Goal: Task Accomplishment & Management: Manage account settings

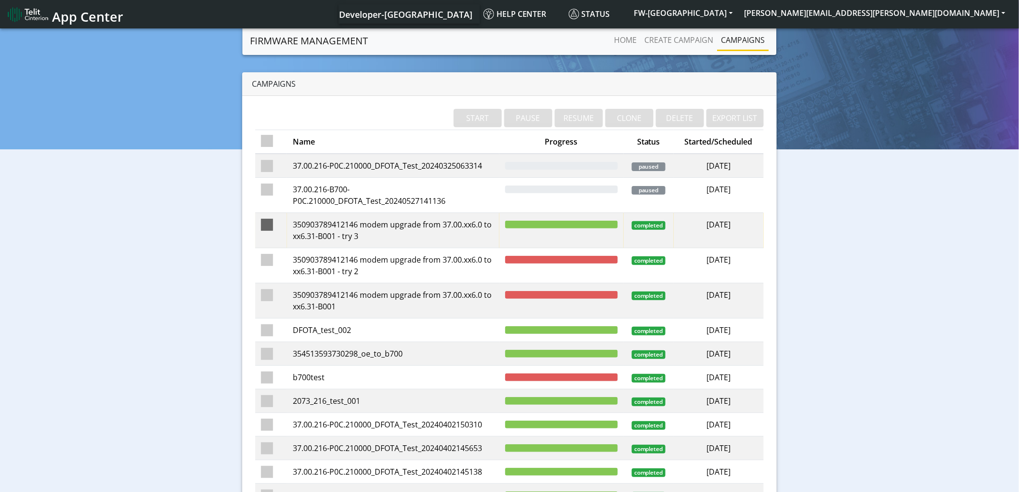
click at [272, 222] on span at bounding box center [267, 225] width 12 height 12
click at [278, 222] on input "checkbox" at bounding box center [281, 222] width 6 height 6
checkbox input "true"
click at [267, 259] on span at bounding box center [267, 260] width 12 height 12
click at [278, 259] on input "checkbox" at bounding box center [281, 257] width 6 height 6
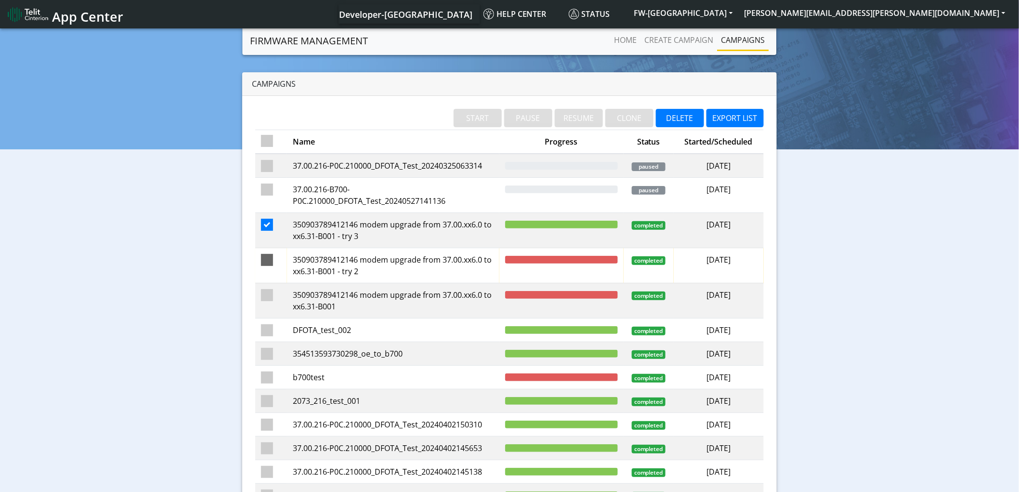
checkbox input "true"
click at [273, 224] on td at bounding box center [271, 230] width 32 height 35
click at [268, 225] on span at bounding box center [267, 225] width 12 height 12
click at [278, 225] on input "checkbox" at bounding box center [281, 222] width 6 height 6
checkbox input "false"
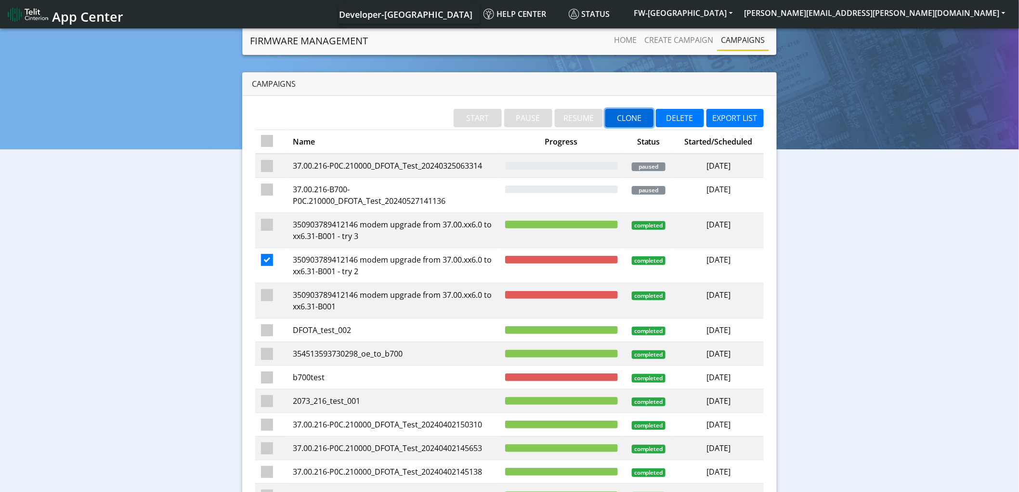
click at [633, 121] on button "CLONE" at bounding box center [629, 118] width 48 height 18
checkbox input "false"
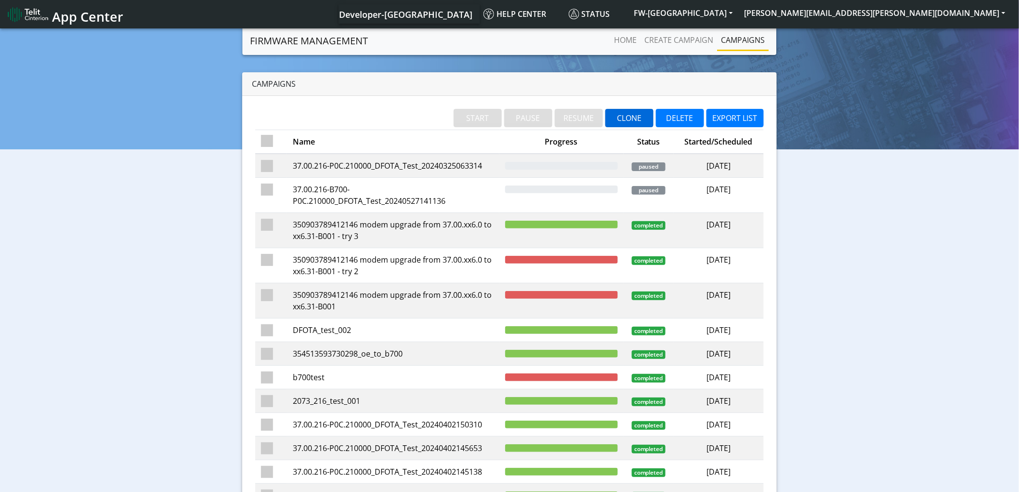
checkbox input "false"
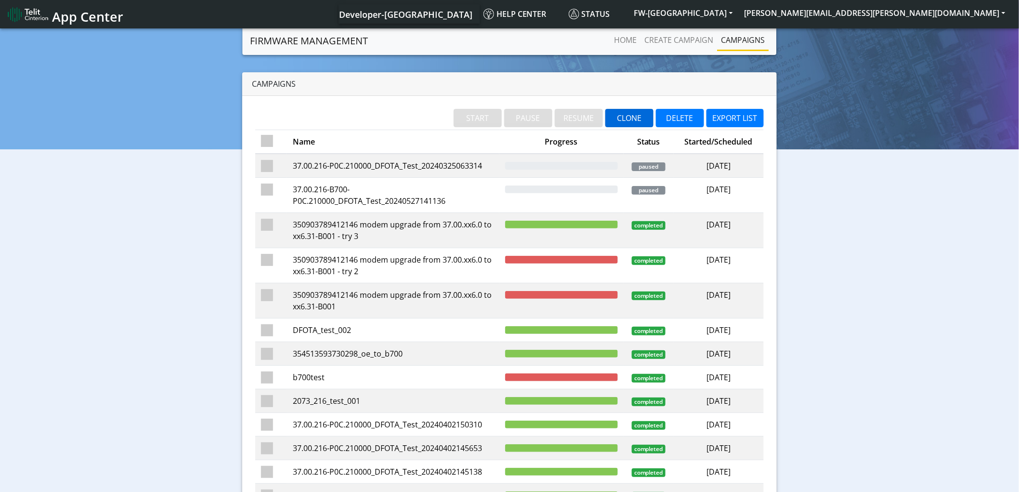
checkbox input "false"
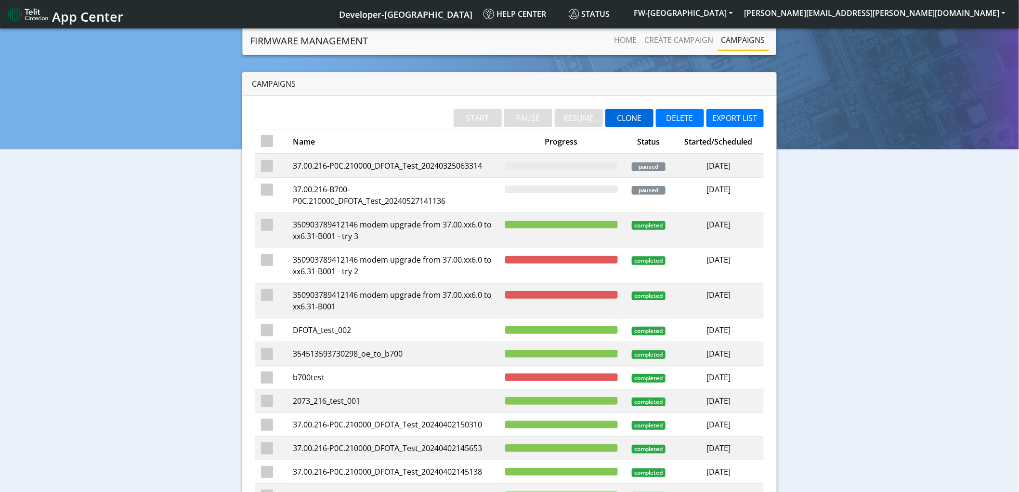
checkbox input "false"
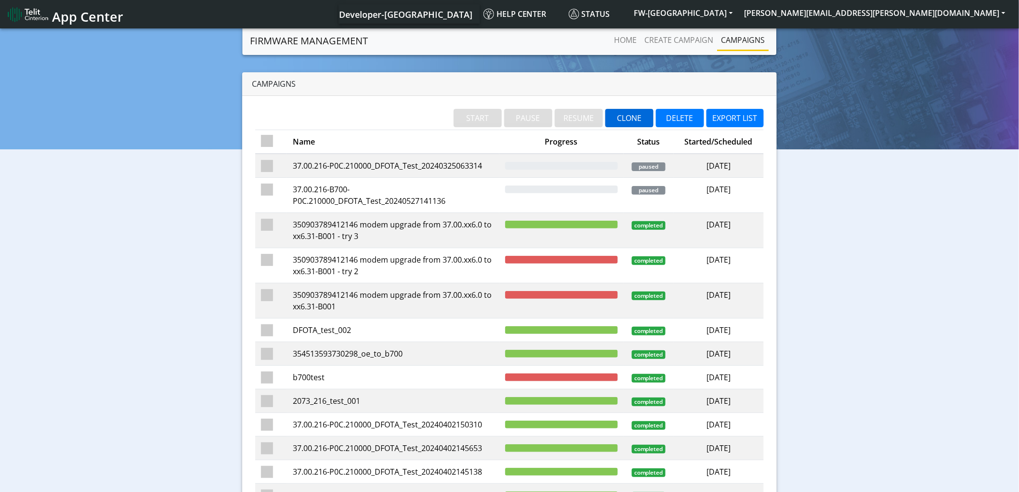
checkbox input "false"
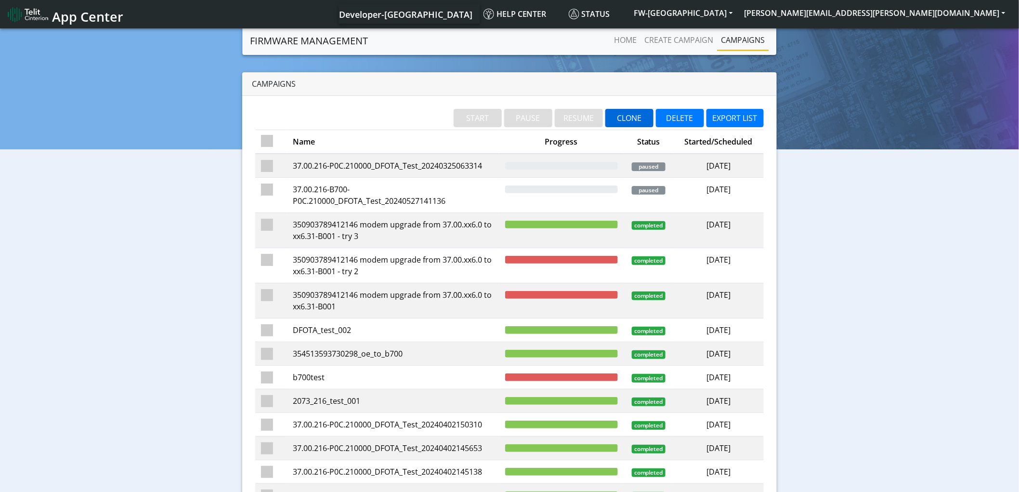
checkbox input "false"
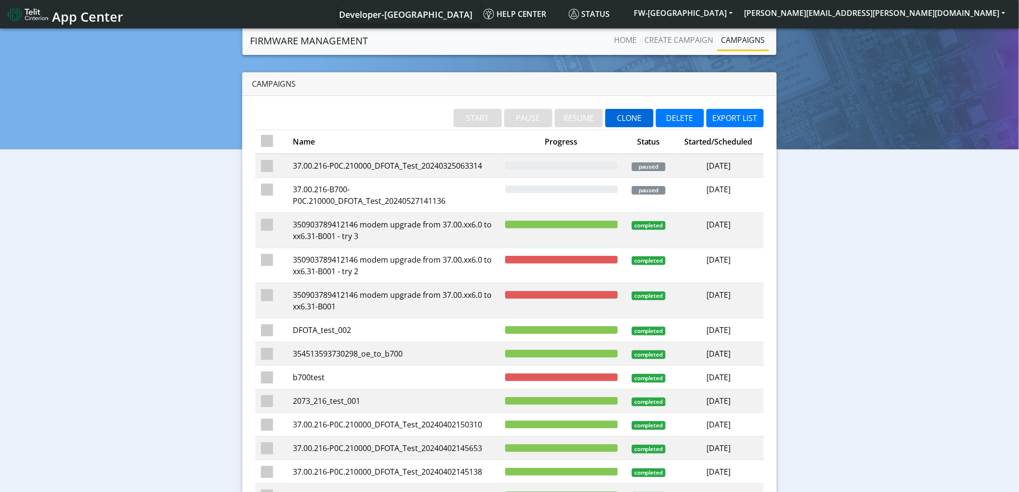
checkbox input "false"
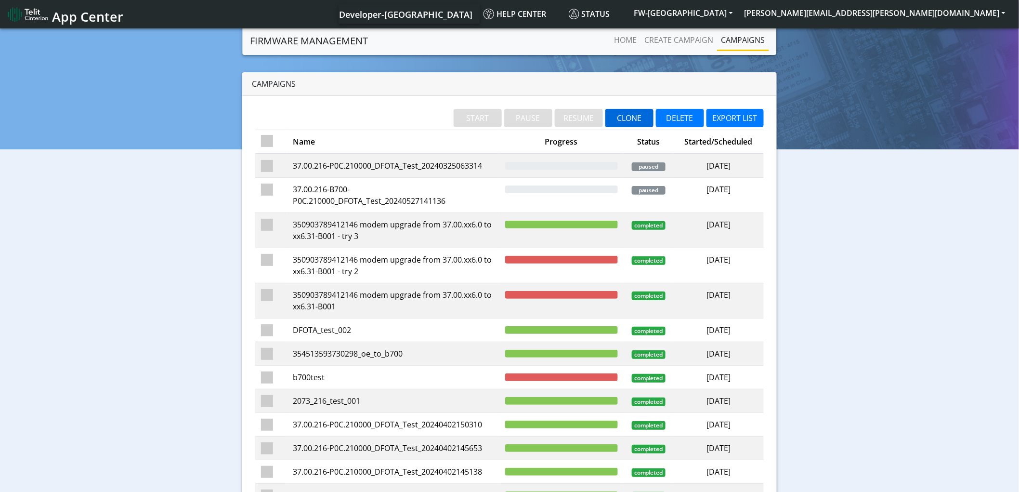
checkbox input "false"
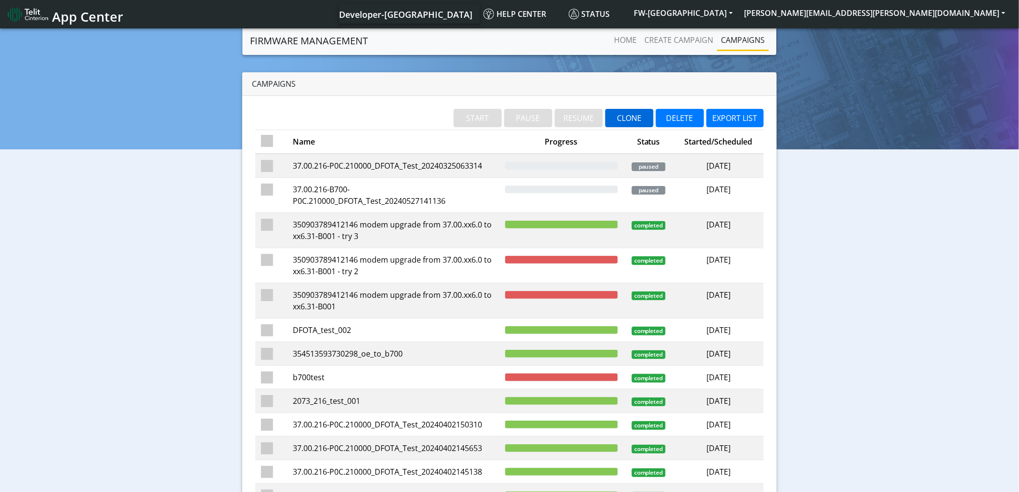
checkbox input "false"
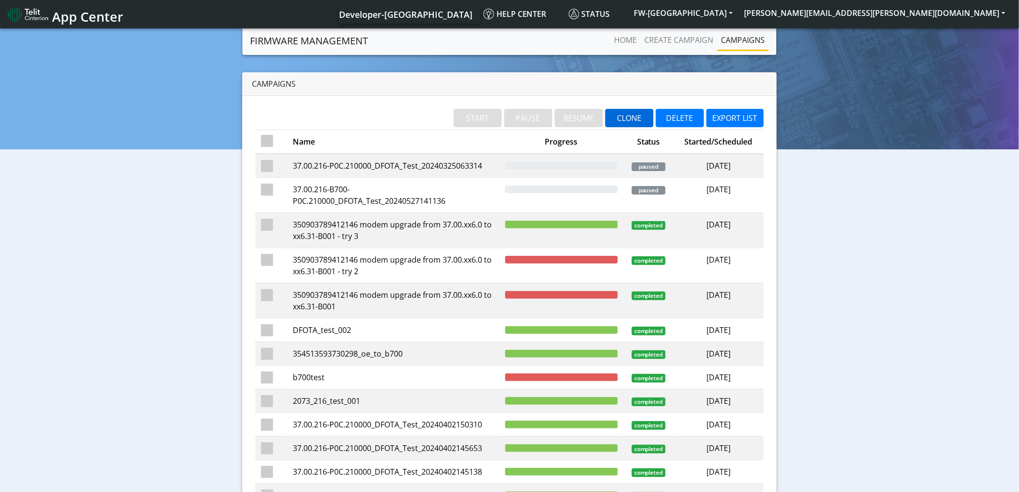
checkbox input "false"
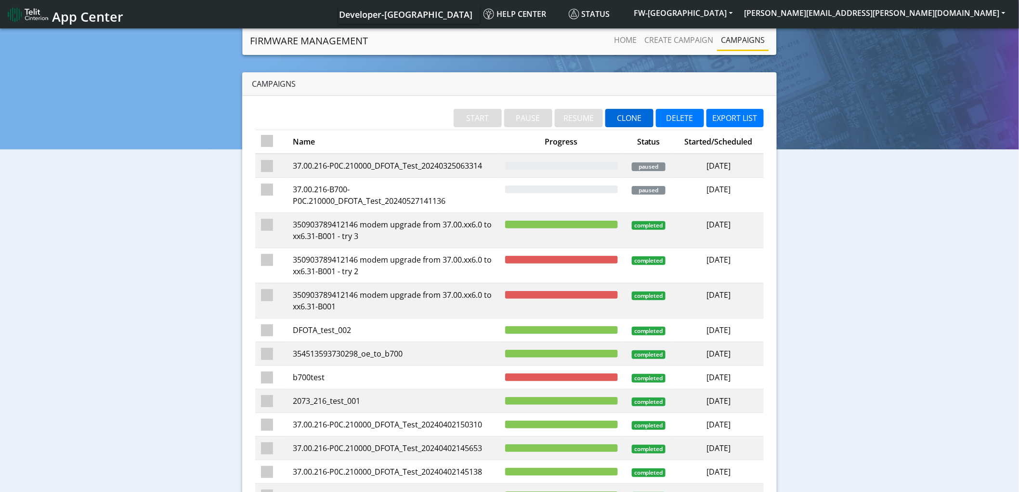
checkbox input "false"
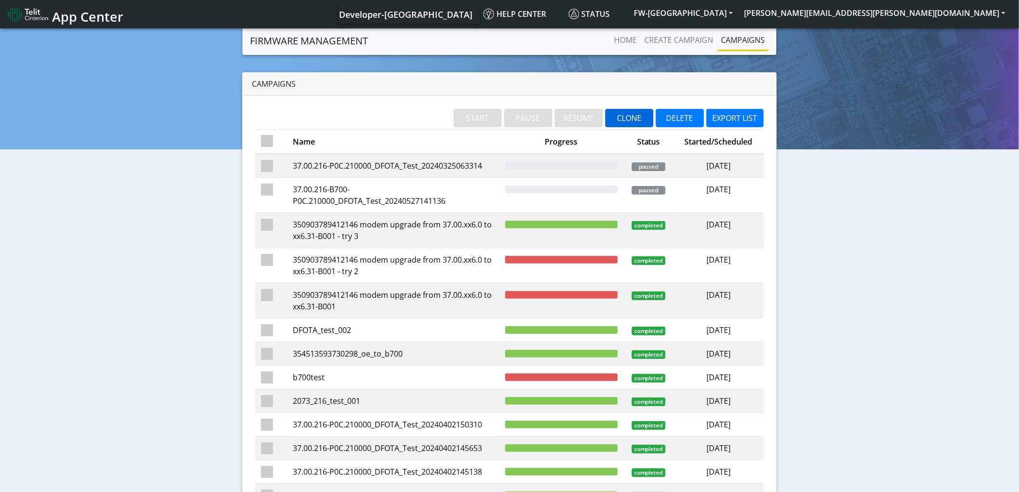
checkbox input "false"
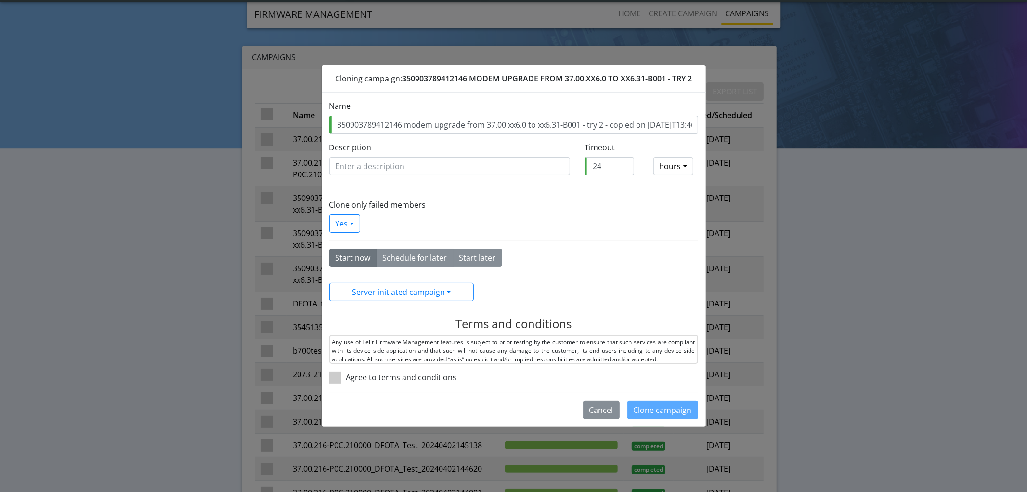
drag, startPoint x: 368, startPoint y: 123, endPoint x: 281, endPoint y: 124, distance: 87.2
click at [281, 124] on ngb-modal-window "Cloning campaign: 350903789412146 MODEM UPGRADE FROM 37.00.XX6.0 TO XX6.31-B001…" at bounding box center [513, 246] width 1027 height 492
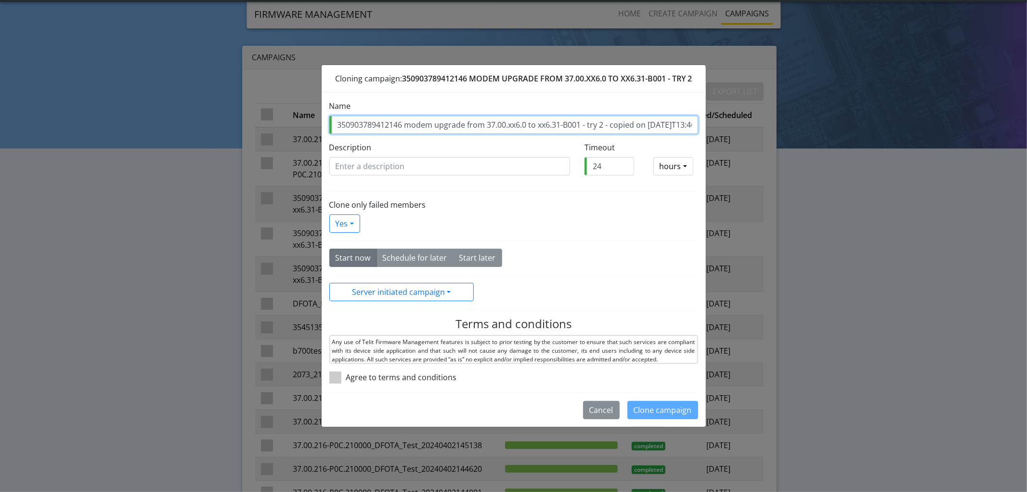
click at [382, 128] on input "350903789412146 modem upgrade from 37.00.xx6.0 to xx6.31-B001 - try 2 - copied …" at bounding box center [513, 125] width 369 height 18
paste input "6220"
click at [407, 126] on input "350903789416220+modem upgrade from 37.00.xx6.0 to xx6.31-B001 - try 2 - copied …" at bounding box center [513, 125] width 369 height 18
paste input "350903789412021"
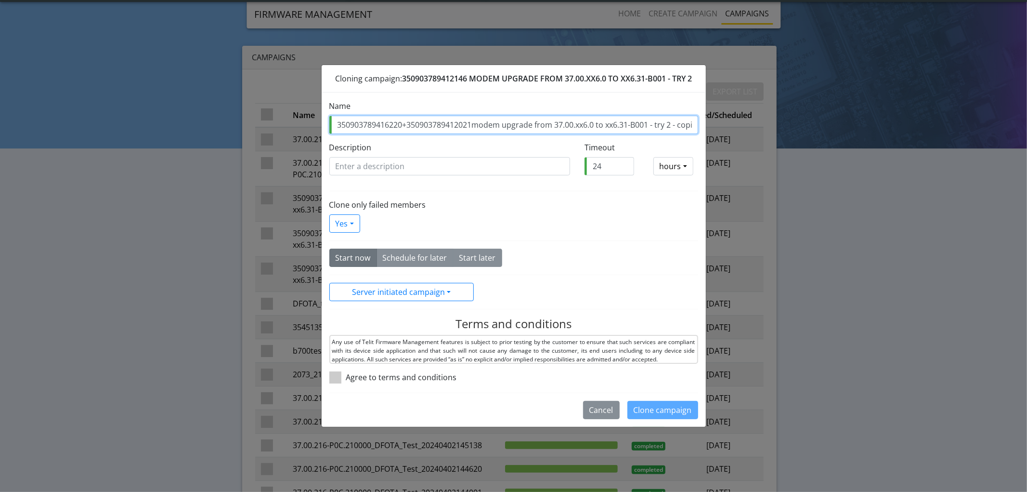
click at [492, 124] on input "350903789416220+350903789412021modem upgrade from 37.00.xx6.0 to xx6.31-B001 - …" at bounding box center [513, 125] width 369 height 18
click at [501, 124] on input "350903789416220+350903789412021modem upgrade from 37.00.xx6.0 to xx6.31-B001 - …" at bounding box center [513, 125] width 369 height 18
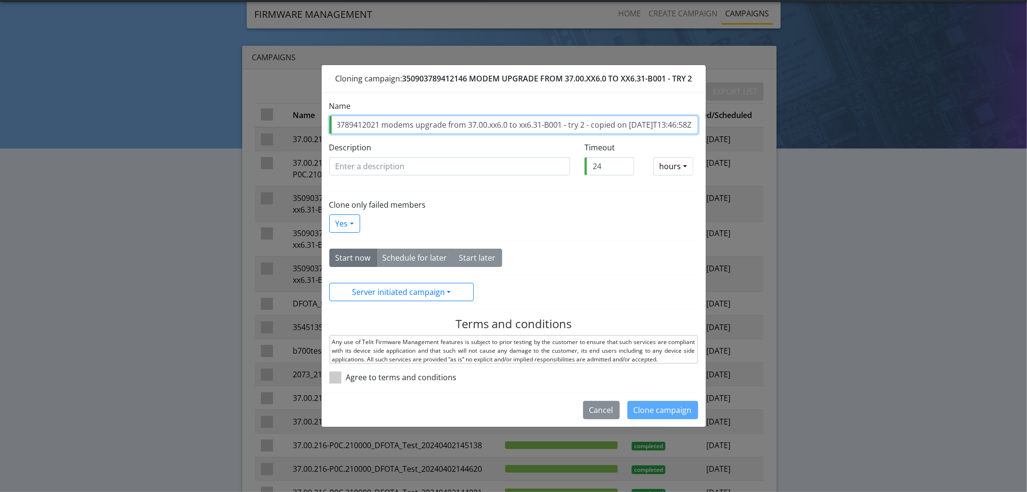
drag, startPoint x: 656, startPoint y: 124, endPoint x: 697, endPoint y: 127, distance: 41.0
click at [697, 127] on input "350903789416220+350903789412021 modems upgrade from 37.00.xx6.0 to xx6.31-B001 …" at bounding box center [513, 125] width 369 height 18
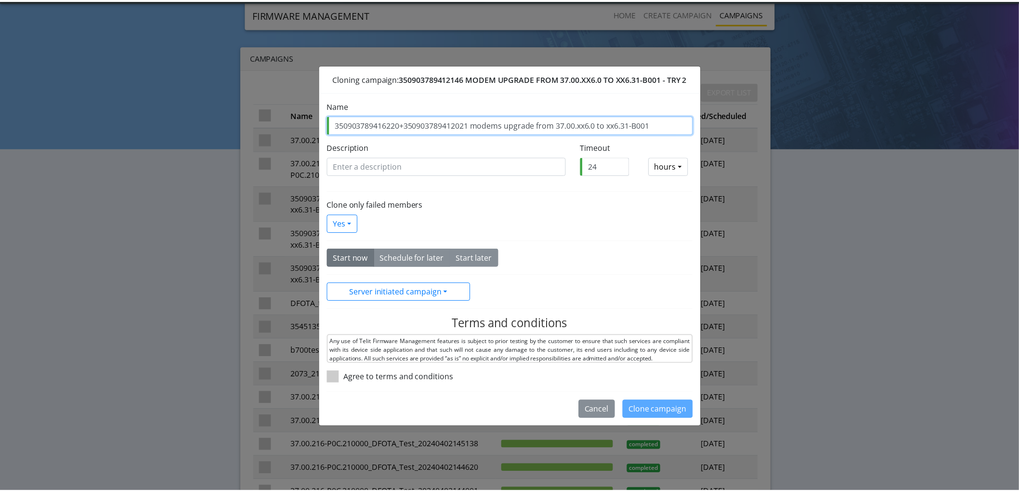
scroll to position [0, 0]
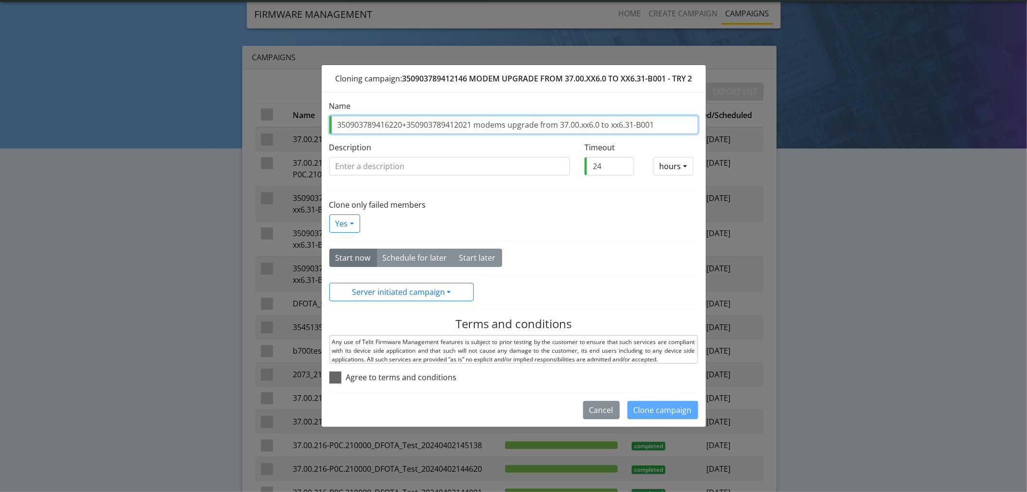
type input "350903789416220+350903789412021 modems upgrade from 37.00.xx6.0 to xx6.31-B001"
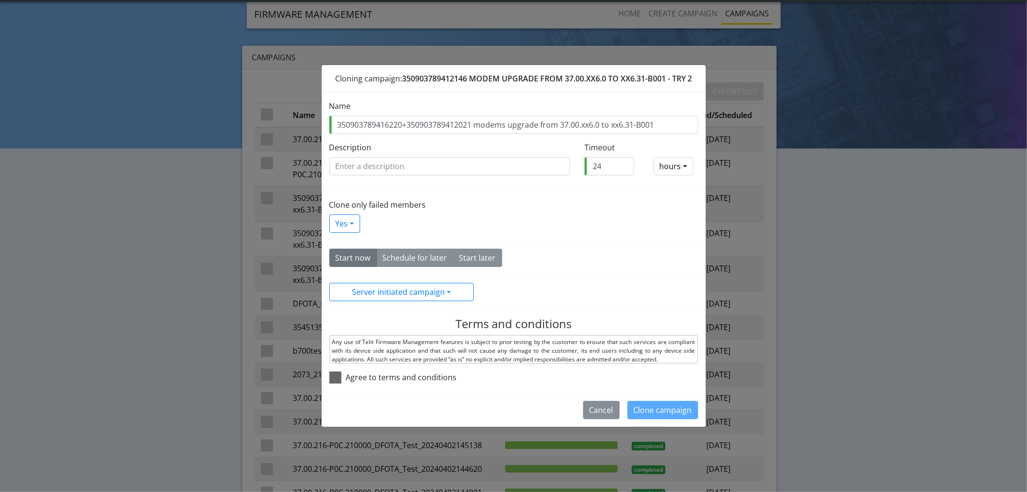
click at [332, 379] on span at bounding box center [335, 377] width 12 height 12
click at [346, 377] on input "checkbox" at bounding box center [349, 374] width 6 height 6
checkbox input "true"
click at [590, 407] on button "Cancel" at bounding box center [601, 410] width 37 height 18
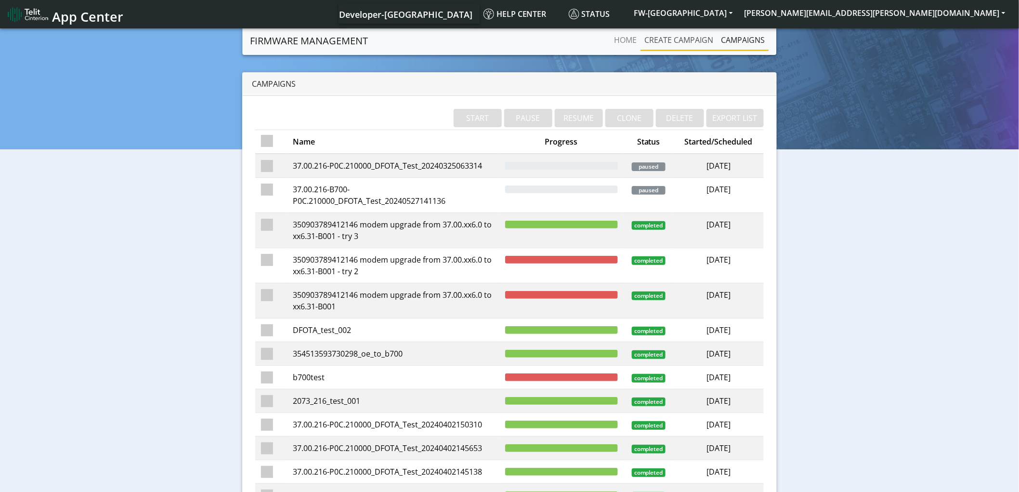
click at [673, 42] on link "Create campaign" at bounding box center [679, 39] width 77 height 19
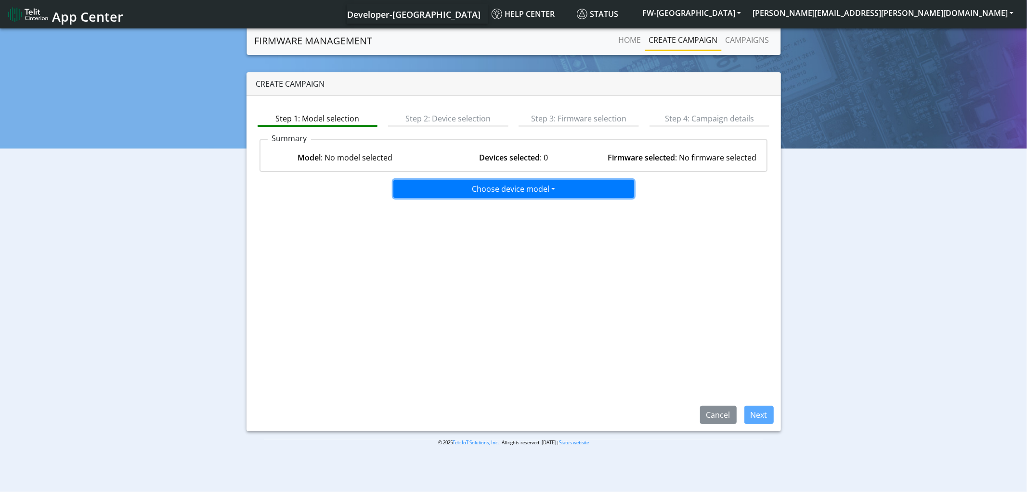
click at [500, 187] on button "Choose device model" at bounding box center [513, 189] width 241 height 18
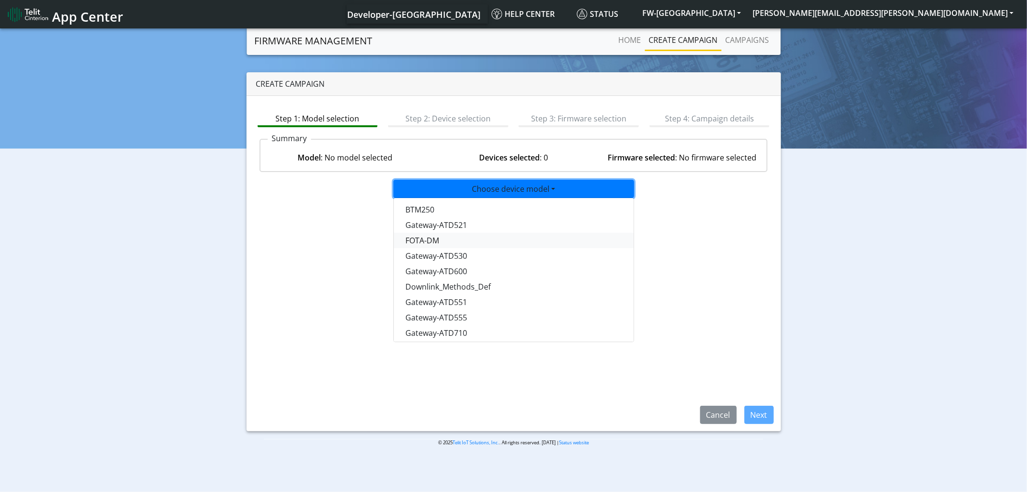
click at [421, 240] on button "FOTA-DM" at bounding box center [514, 240] width 241 height 15
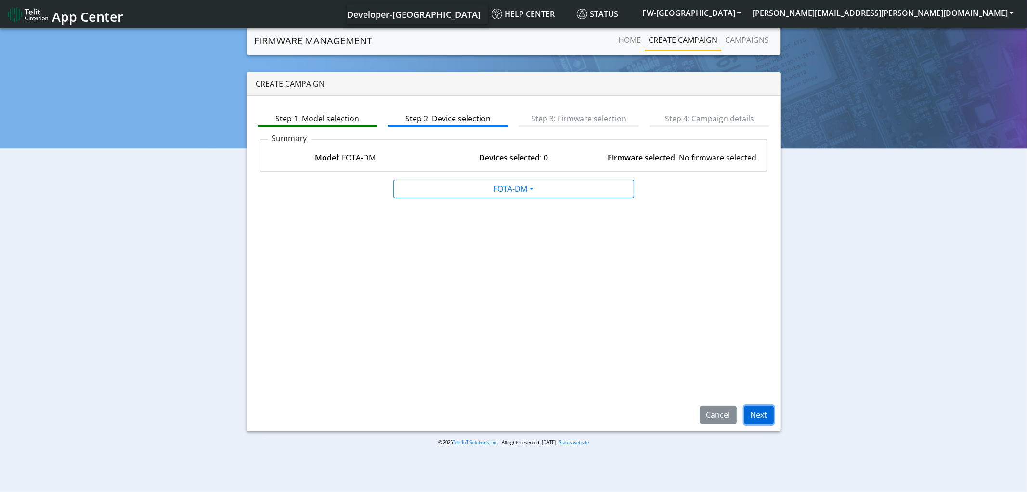
click at [752, 409] on button "Next" at bounding box center [758, 414] width 29 height 18
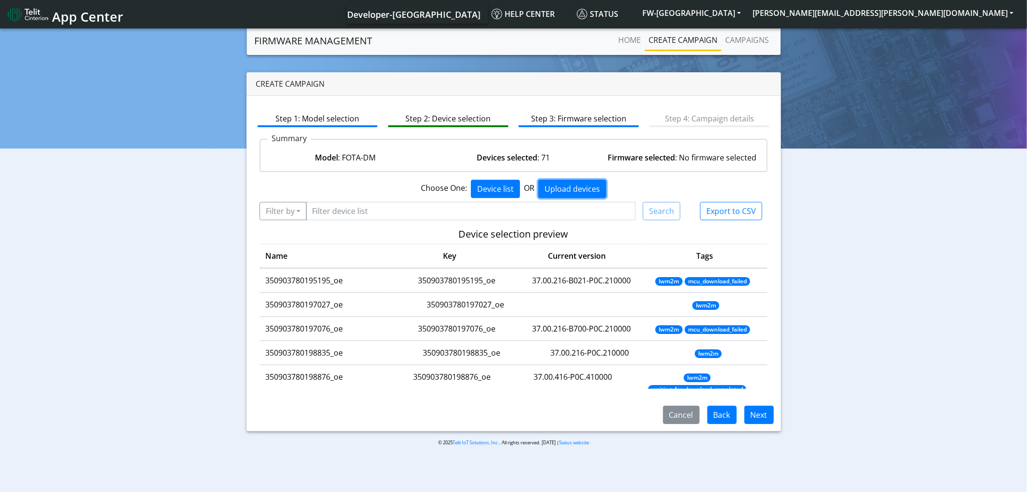
click at [583, 186] on button "Upload devices" at bounding box center [572, 189] width 68 height 18
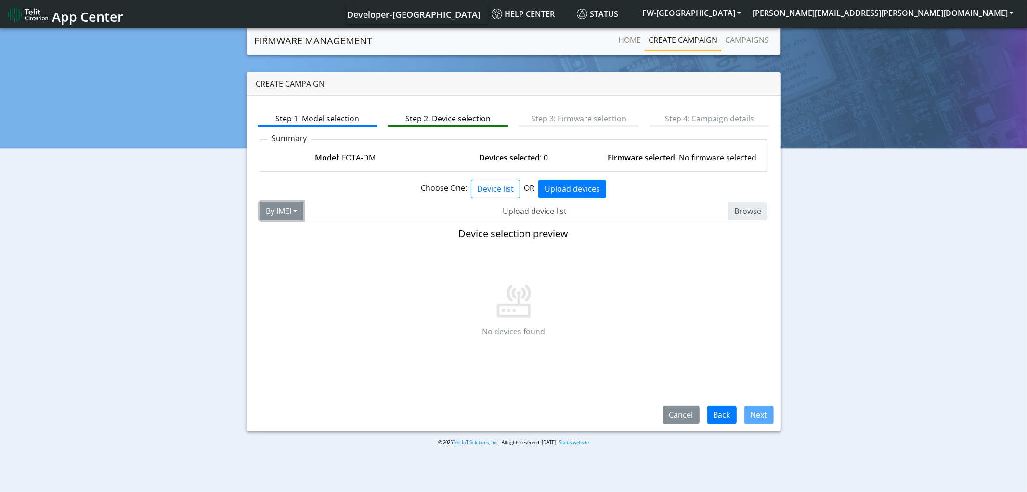
click at [290, 210] on button "By IMEI" at bounding box center [282, 211] width 44 height 18
click at [481, 212] on input "Upload device list" at bounding box center [535, 211] width 466 height 18
type input "C:\fakepath\fota.txt"
click at [874, 268] on div "Create campaign Step 1: Model selection Step 2: Device selection Step 3: Firmwa…" at bounding box center [513, 251] width 1013 height 359
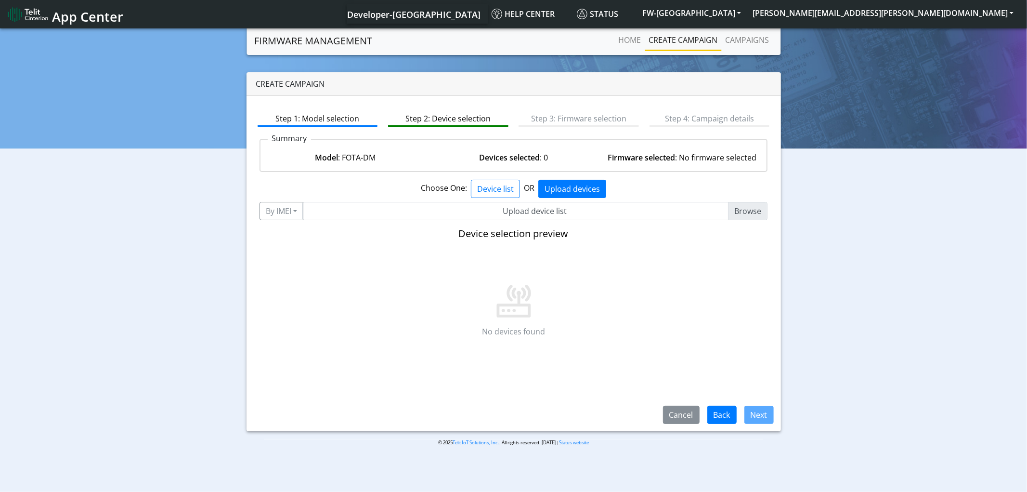
click at [748, 210] on input "Upload device list" at bounding box center [535, 211] width 466 height 18
type input "C:\fakepath\fota.csv"
click at [865, 287] on div "Create campaign Step 1: Model selection Step 2: Device selection Step 3: Firmwa…" at bounding box center [513, 251] width 1013 height 359
click at [745, 214] on input "Upload device list" at bounding box center [535, 211] width 466 height 18
type input "C:\fakepath\fota.csv"
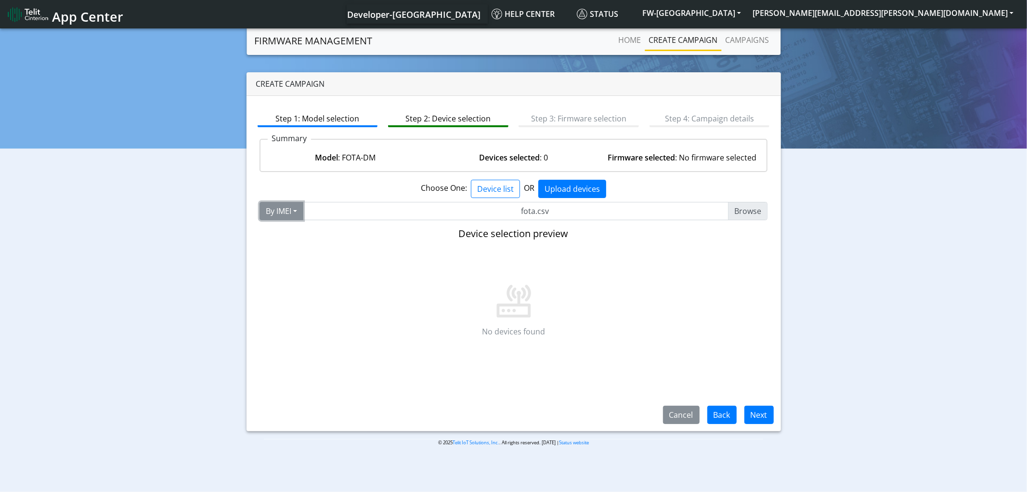
click at [290, 210] on button "By IMEI" at bounding box center [282, 211] width 44 height 18
click at [294, 230] on button "By Key" at bounding box center [298, 231] width 76 height 15
click at [756, 214] on input "Upload device list" at bounding box center [533, 211] width 467 height 18
type input "C:\fakepath\fota.csv"
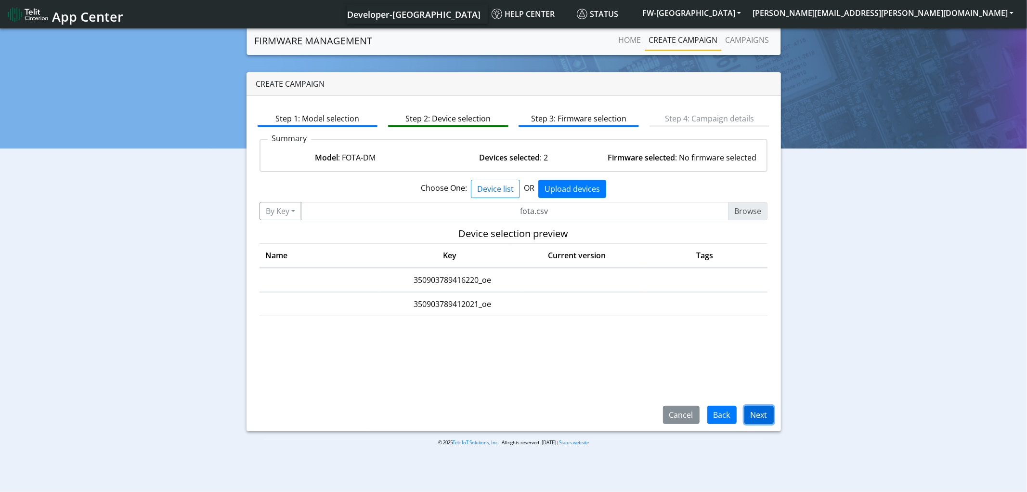
click at [757, 416] on button "Next" at bounding box center [758, 414] width 29 height 18
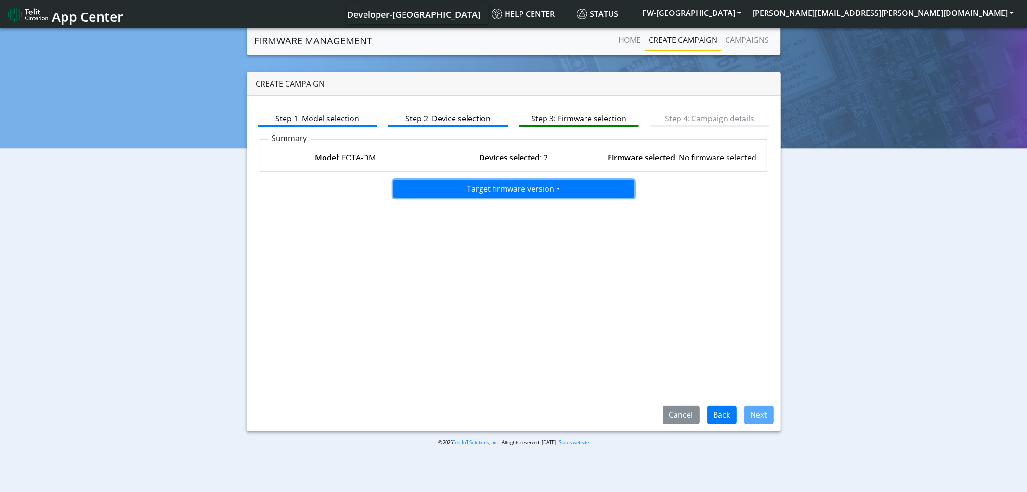
click at [574, 182] on button "Target firmware version" at bounding box center [513, 189] width 241 height 18
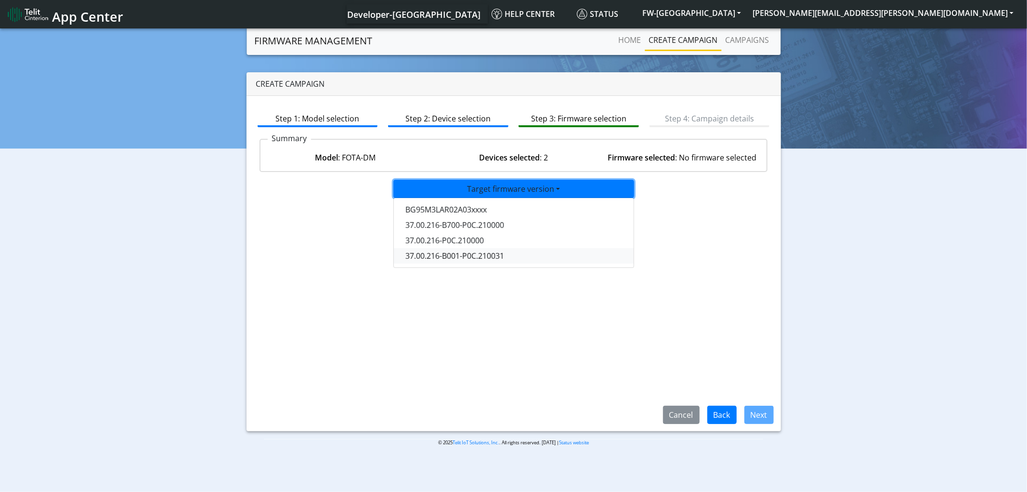
click at [475, 254] on button "37.00.216-B001-P0C.210031" at bounding box center [514, 255] width 241 height 15
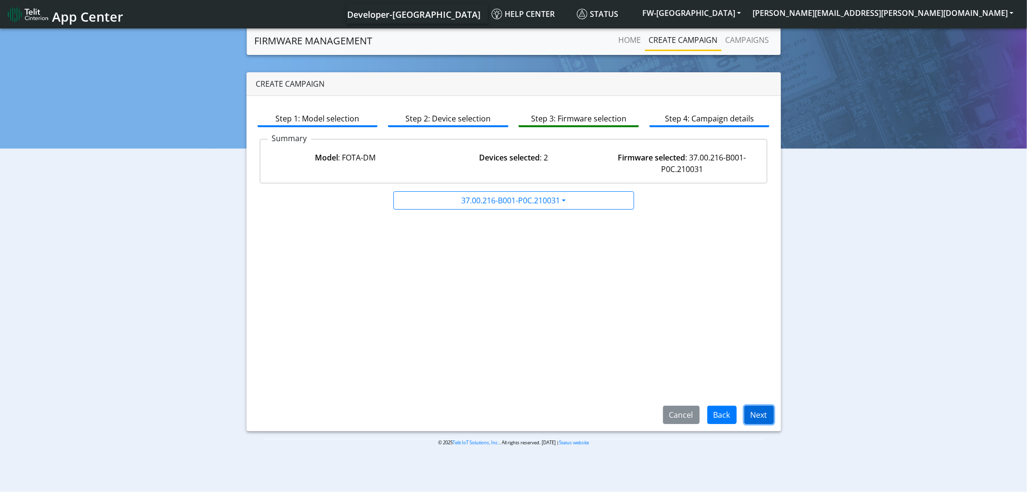
click at [762, 412] on button "Next" at bounding box center [758, 414] width 29 height 18
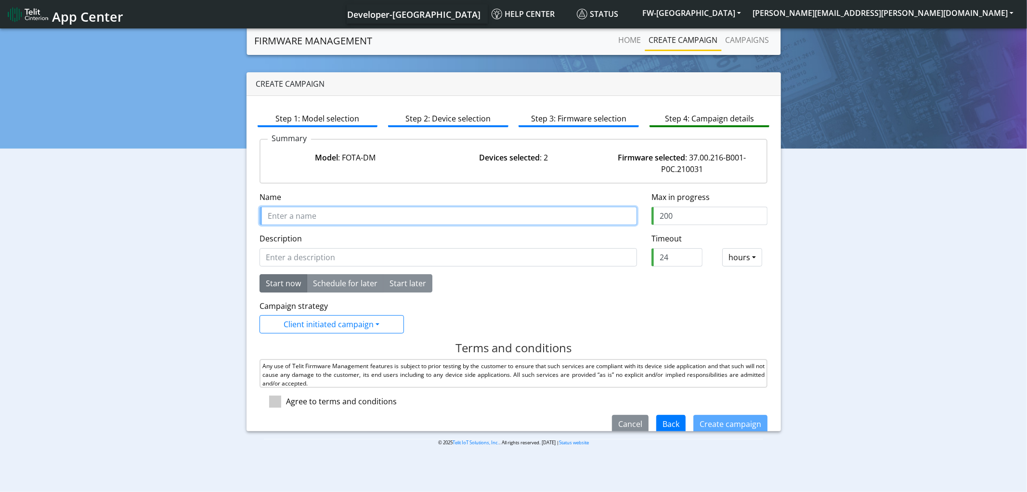
click at [357, 218] on input "Name" at bounding box center [448, 216] width 377 height 18
click at [295, 219] on input "Name" at bounding box center [448, 216] width 377 height 18
paste input "350903789416220"
click at [364, 219] on input "350903789416220 +" at bounding box center [448, 216] width 377 height 18
paste input "350903789412021"
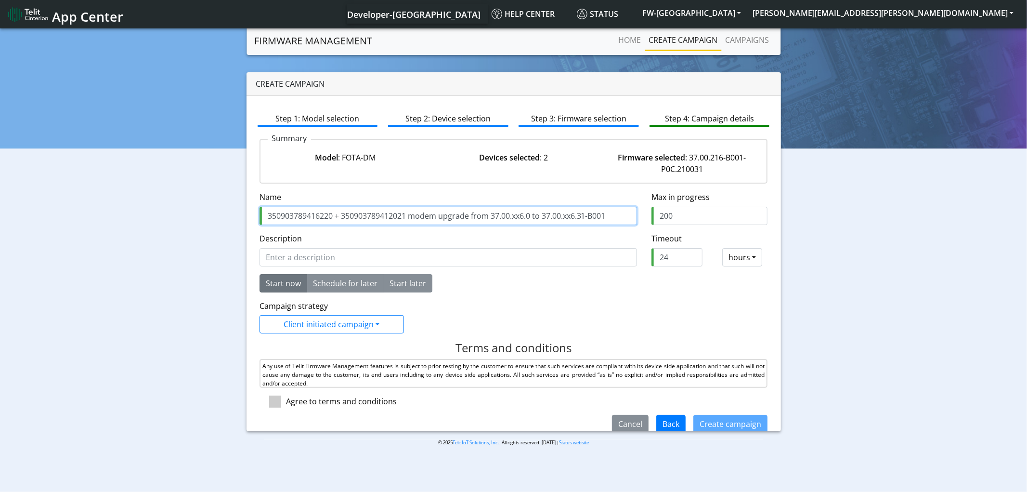
type input "350903789416220 + 350903789412021 modem upgrade from 37.00.xx6.0 to 37.00.xx6.3…"
click at [283, 402] on div at bounding box center [273, 401] width 26 height 12
click at [280, 402] on span at bounding box center [275, 401] width 12 height 12
click at [286, 402] on input "checkbox" at bounding box center [289, 398] width 6 height 6
checkbox input "true"
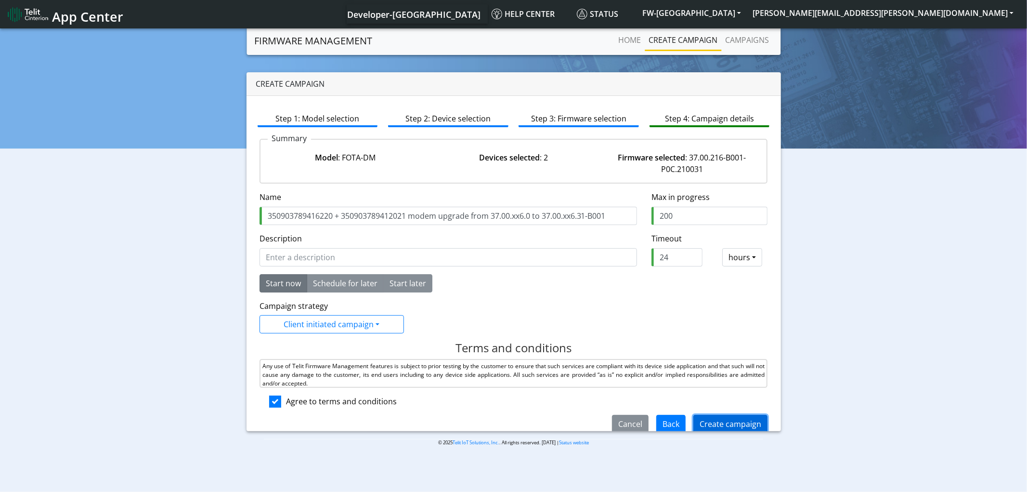
click at [722, 424] on button "Create campaign" at bounding box center [730, 424] width 74 height 18
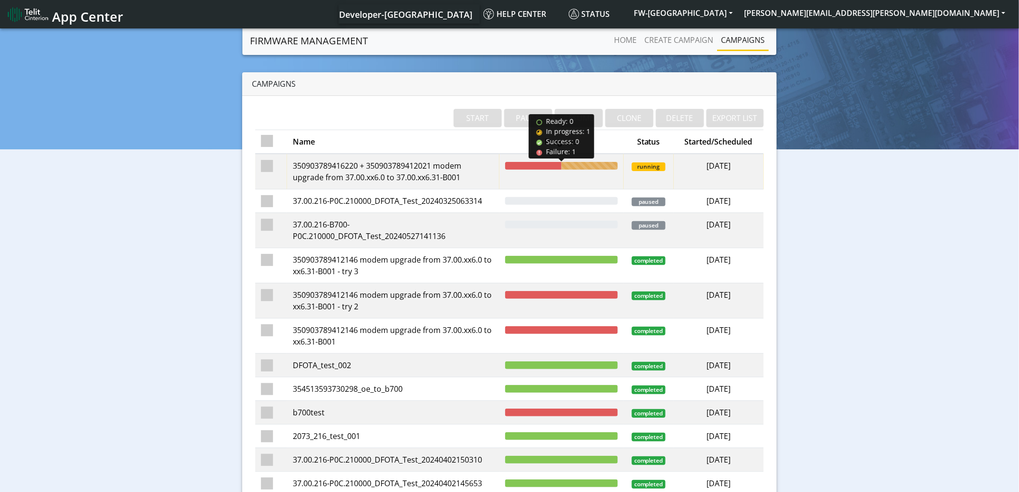
click at [531, 162] on div at bounding box center [533, 166] width 56 height 8
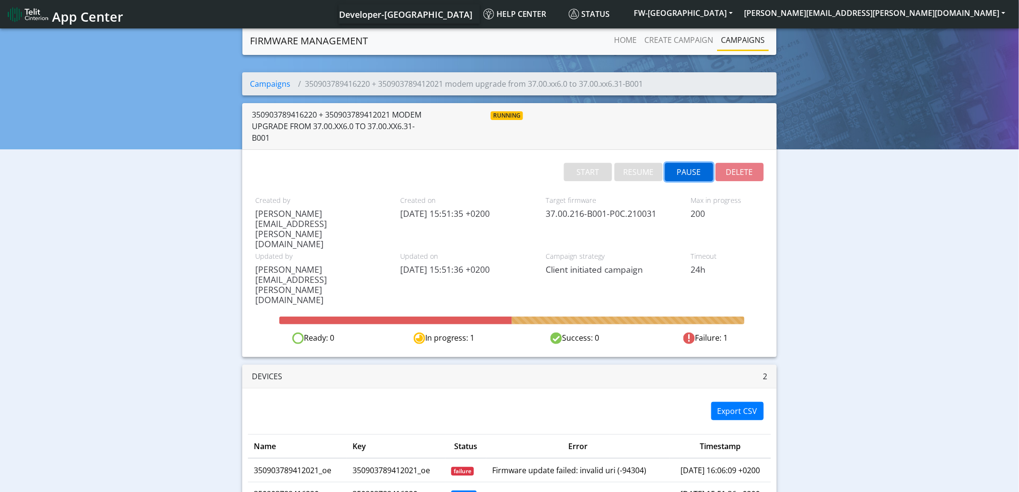
click at [695, 170] on button "PAUSE" at bounding box center [689, 172] width 48 height 18
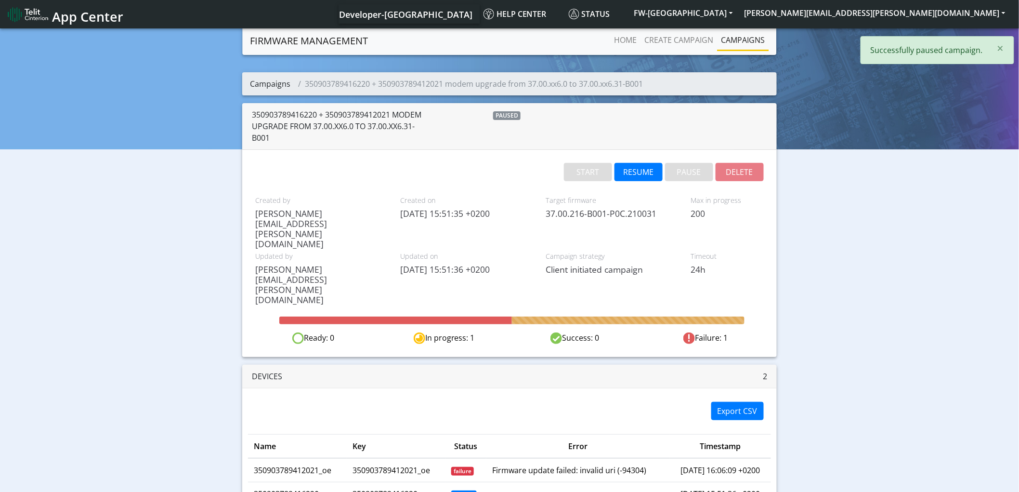
click at [260, 84] on link "Campaigns" at bounding box center [270, 83] width 40 height 11
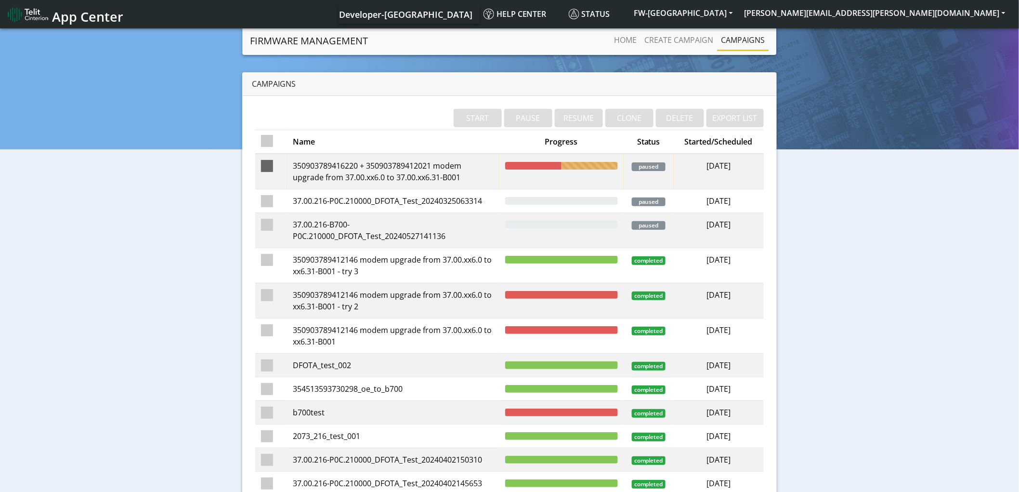
click at [267, 165] on span at bounding box center [267, 166] width 12 height 12
click at [278, 165] on input "checkbox" at bounding box center [281, 163] width 6 height 6
click at [590, 119] on button "RESUME" at bounding box center [579, 118] width 48 height 18
checkbox input "false"
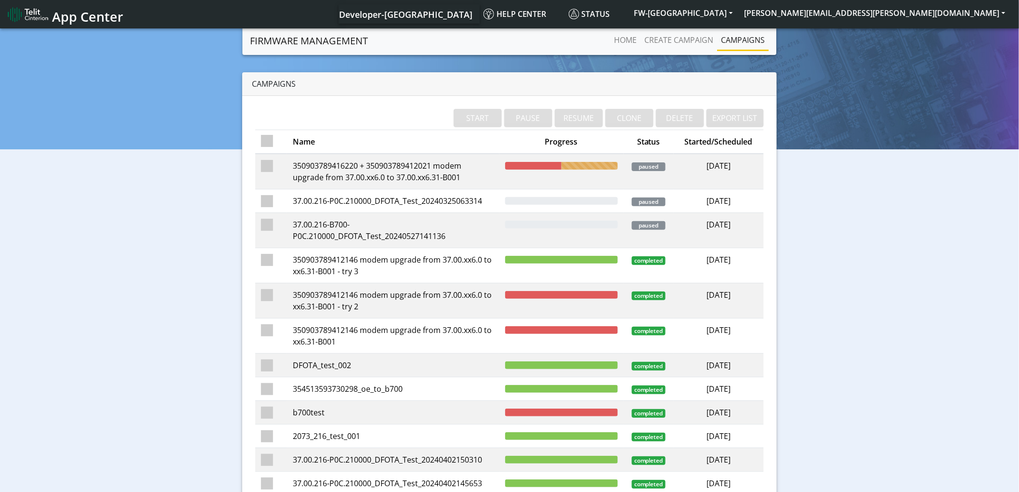
checkbox input "false"
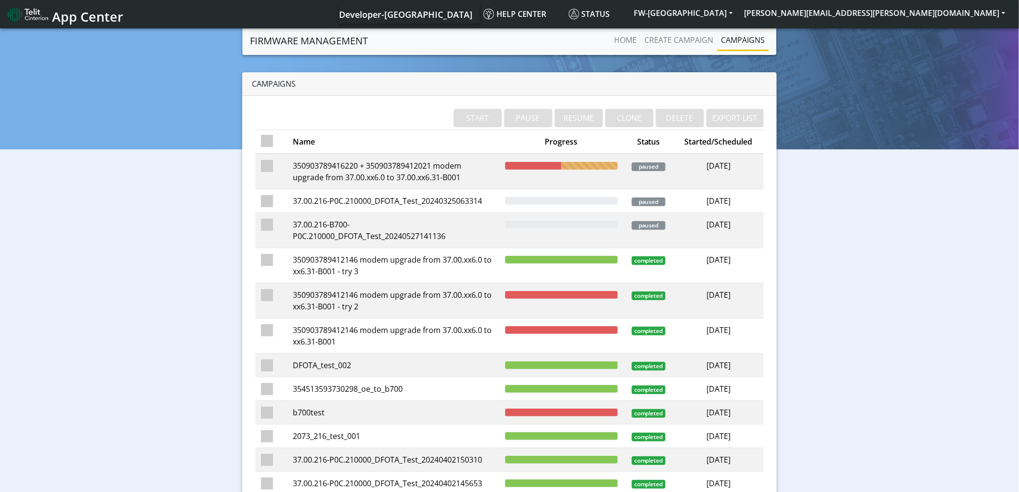
checkbox input "false"
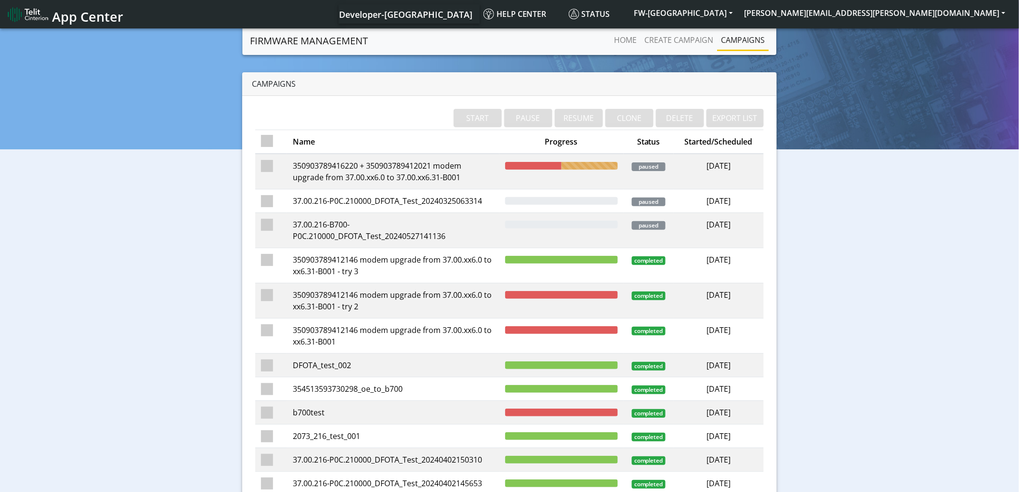
checkbox input "false"
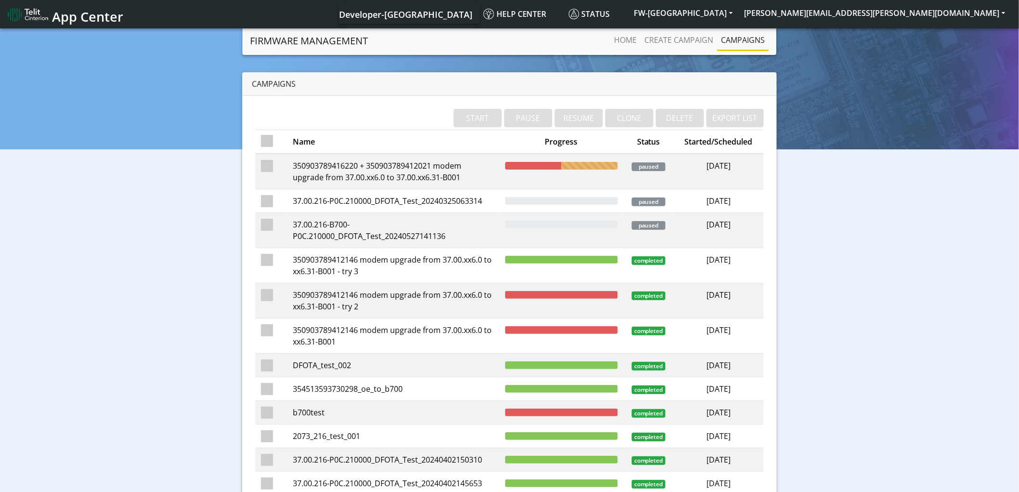
checkbox input "false"
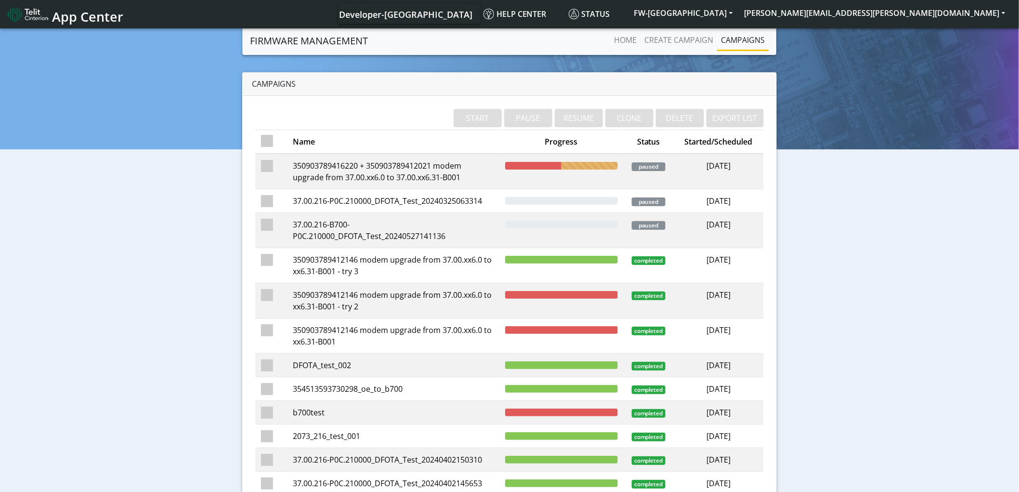
checkbox input "false"
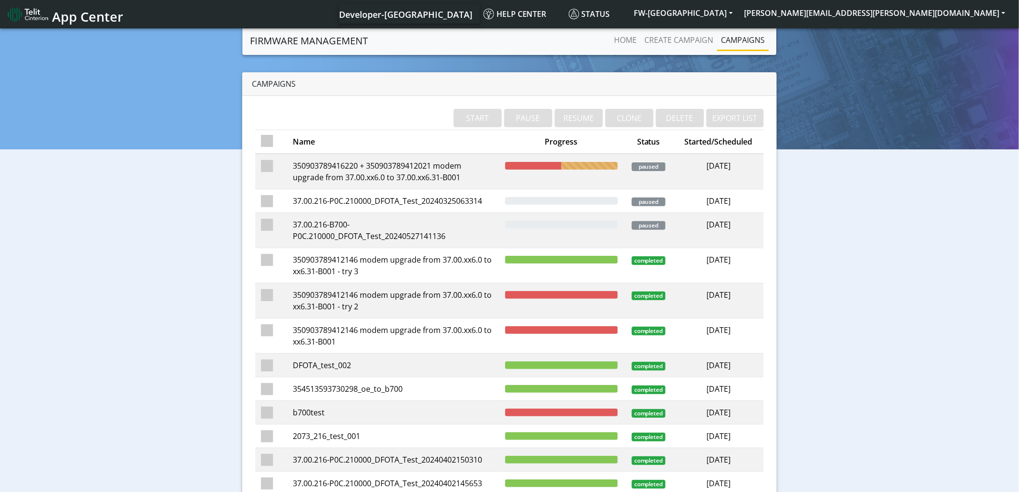
checkbox input "false"
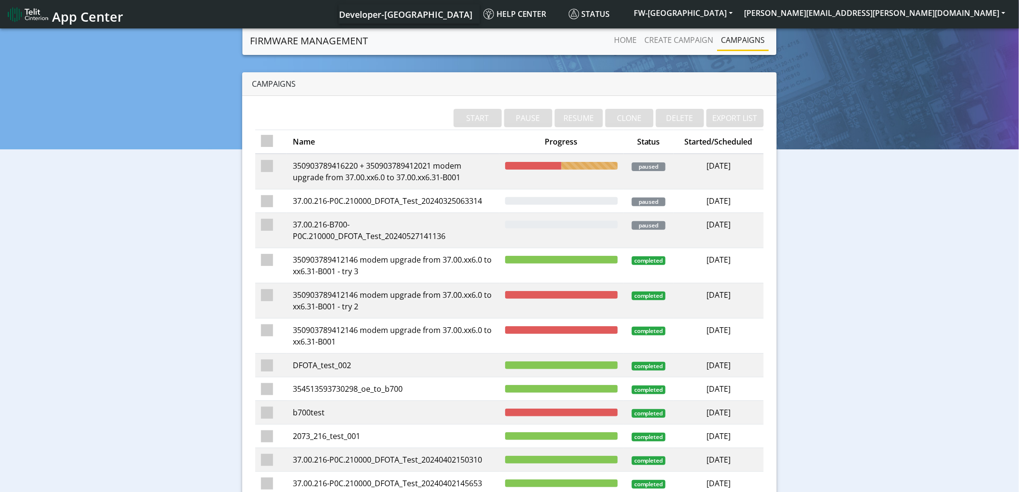
checkbox input "false"
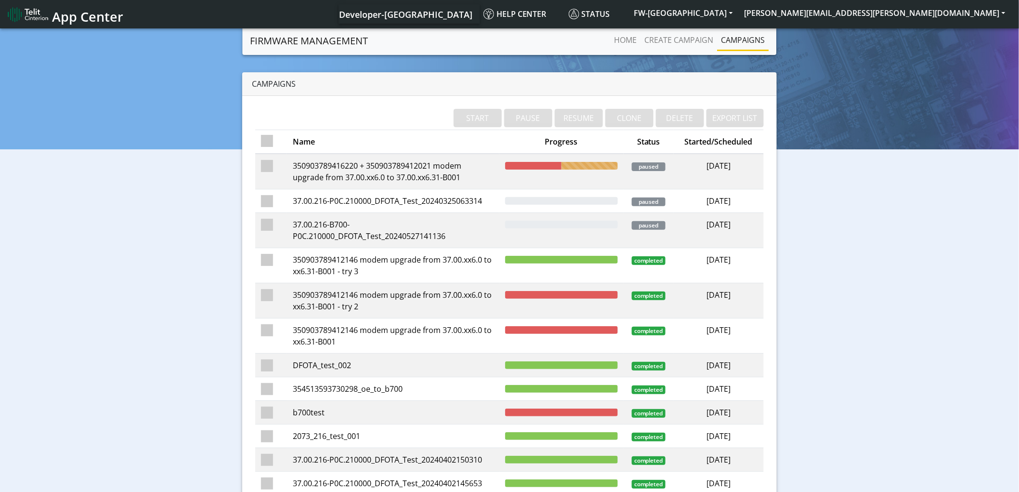
checkbox input "false"
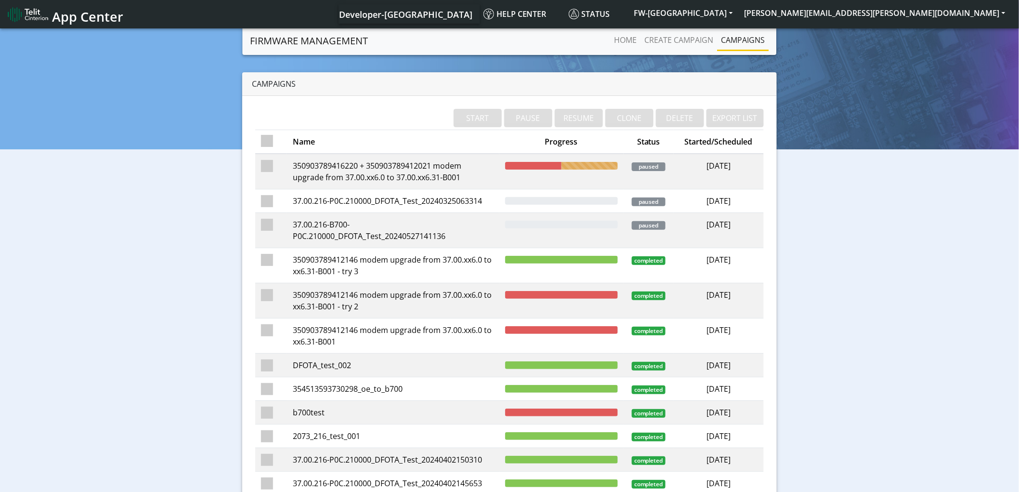
checkbox input "false"
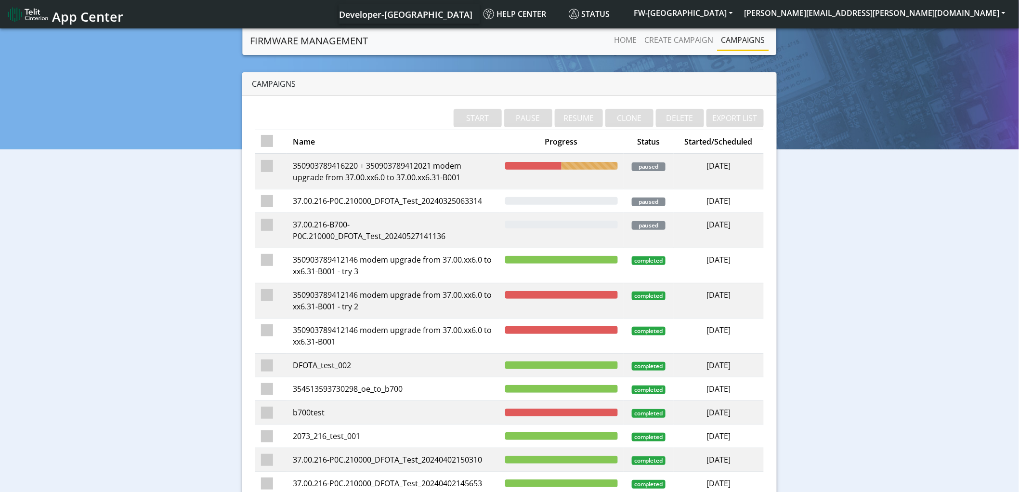
checkbox input "false"
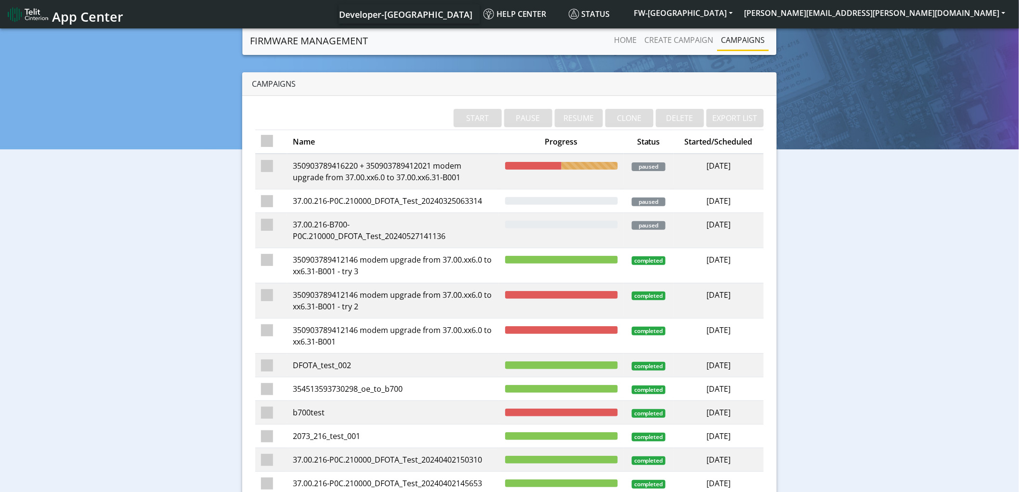
checkbox input "false"
click at [270, 165] on span at bounding box center [267, 166] width 12 height 12
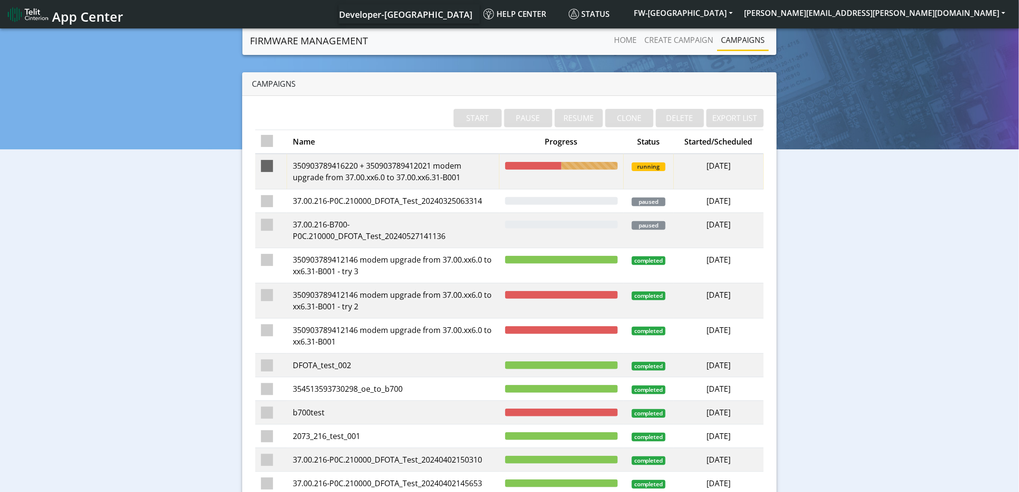
click at [278, 165] on input "checkbox" at bounding box center [281, 163] width 6 height 6
checkbox input "true"
click at [442, 160] on td "350903789416220 + 350903789412021 modem upgrade from 37.00.xx6.0 to 37.00.xx6.3…" at bounding box center [393, 172] width 212 height 36
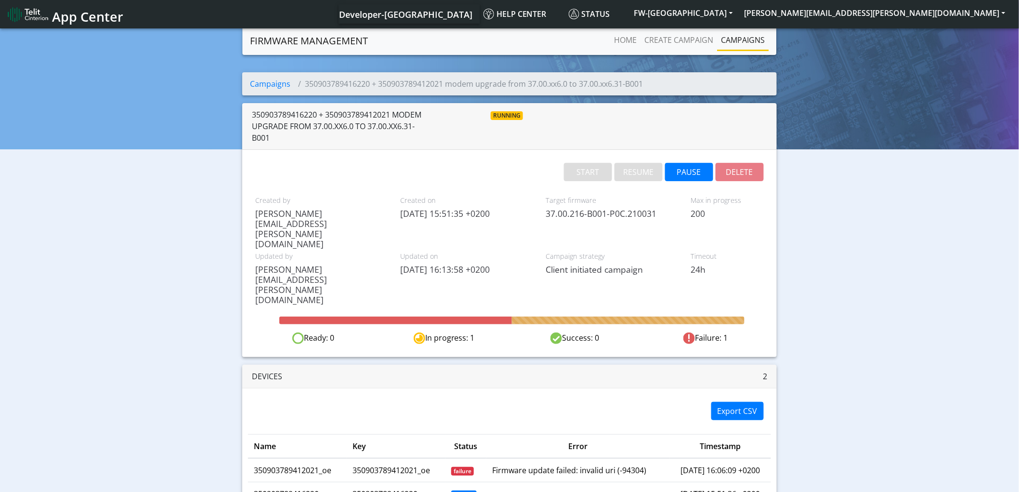
click at [738, 175] on div "START RESUME PAUSE DELETE" at bounding box center [662, 173] width 202 height 21
click at [738, 173] on div "START RESUME PAUSE DELETE" at bounding box center [662, 173] width 202 height 21
click at [737, 172] on div "START RESUME PAUSE DELETE" at bounding box center [662, 173] width 202 height 21
click at [309, 458] on td "350903789412021_oe" at bounding box center [297, 470] width 99 height 24
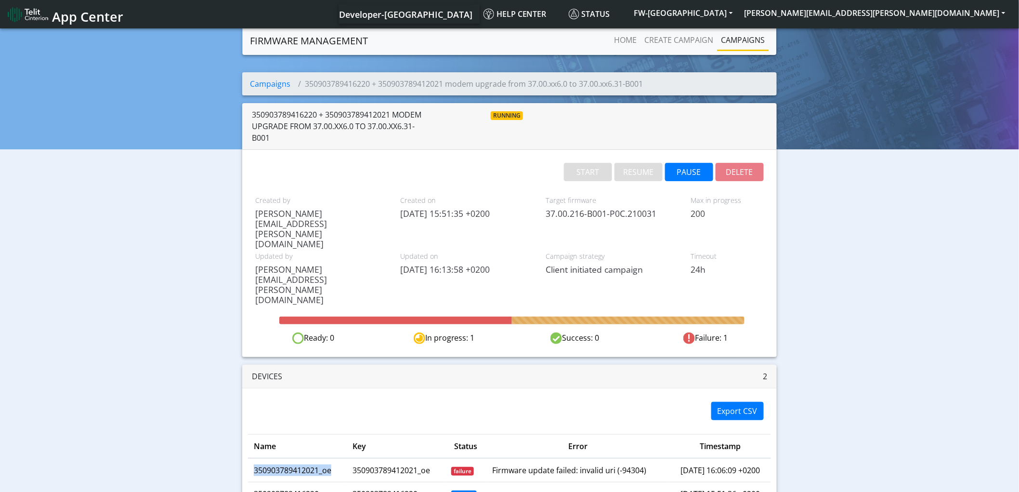
click at [309, 458] on td "350903789412021_oe" at bounding box center [297, 470] width 99 height 24
copy td "350903789412021_oe"
click at [631, 40] on link "Home" at bounding box center [625, 39] width 30 height 19
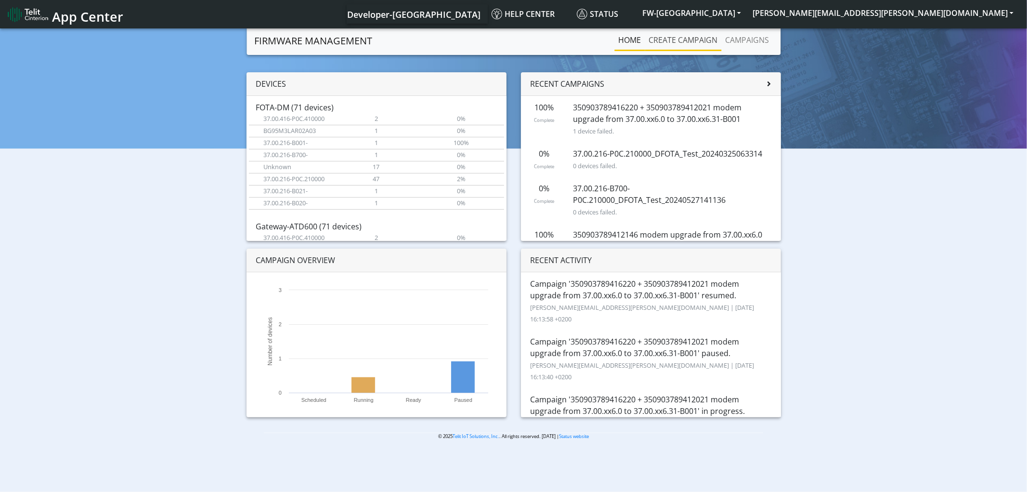
click at [676, 42] on link "Create campaign" at bounding box center [683, 39] width 77 height 19
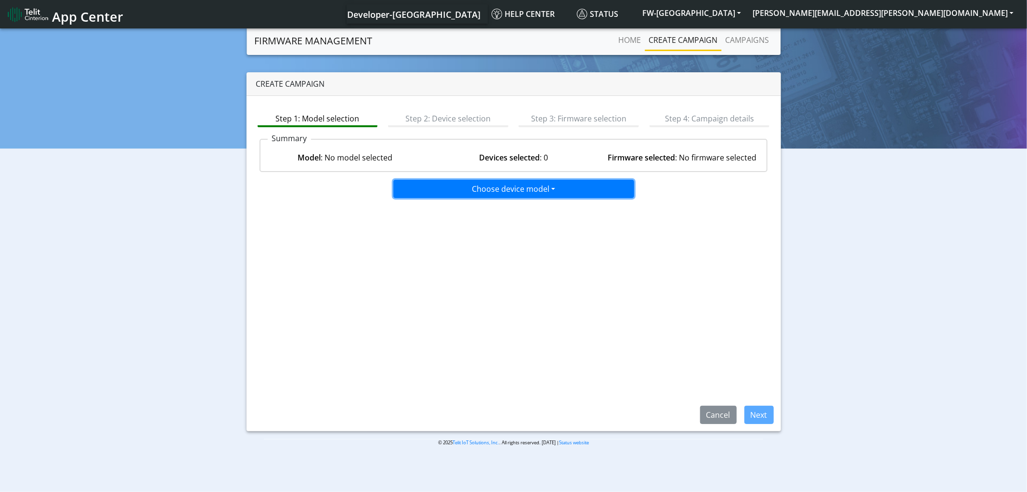
click at [441, 188] on button "Choose device model" at bounding box center [513, 189] width 241 height 18
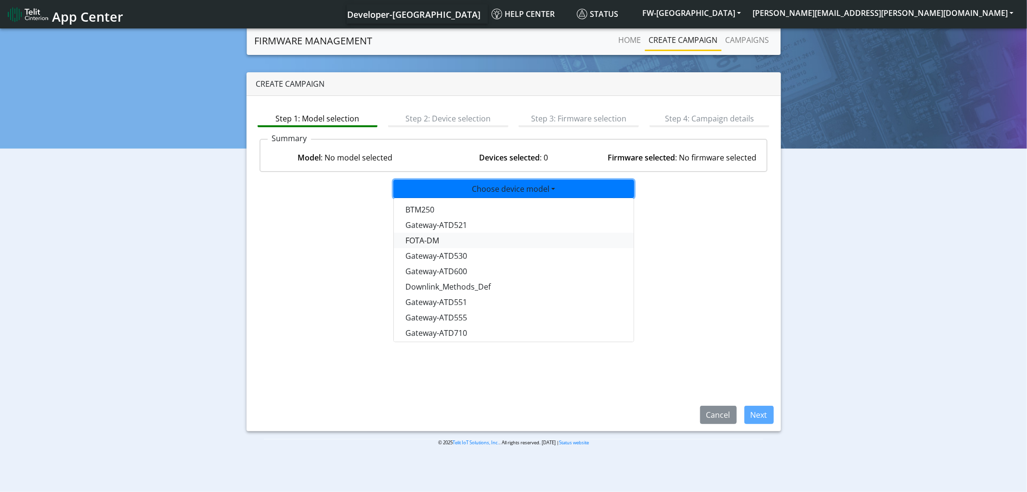
click at [428, 237] on button "FOTA-DM" at bounding box center [514, 240] width 241 height 15
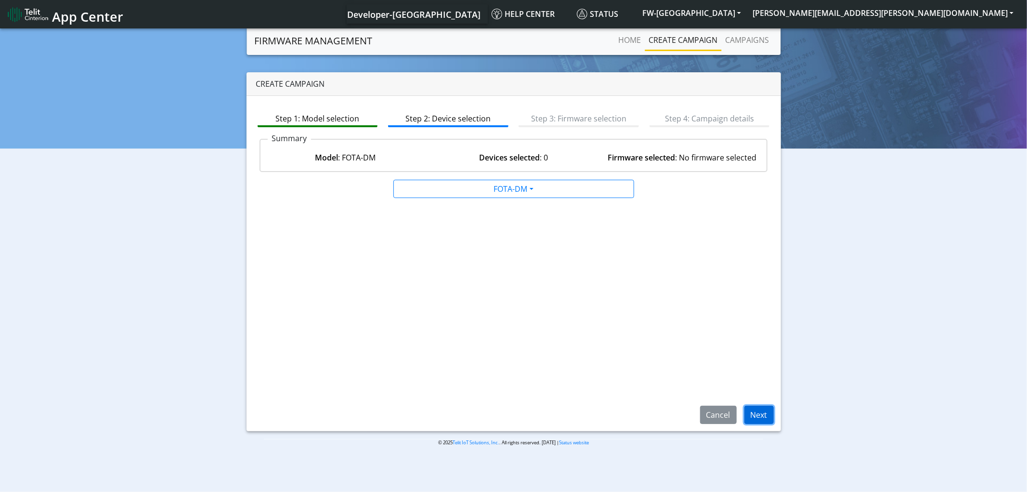
click at [755, 410] on button "Next" at bounding box center [758, 414] width 29 height 18
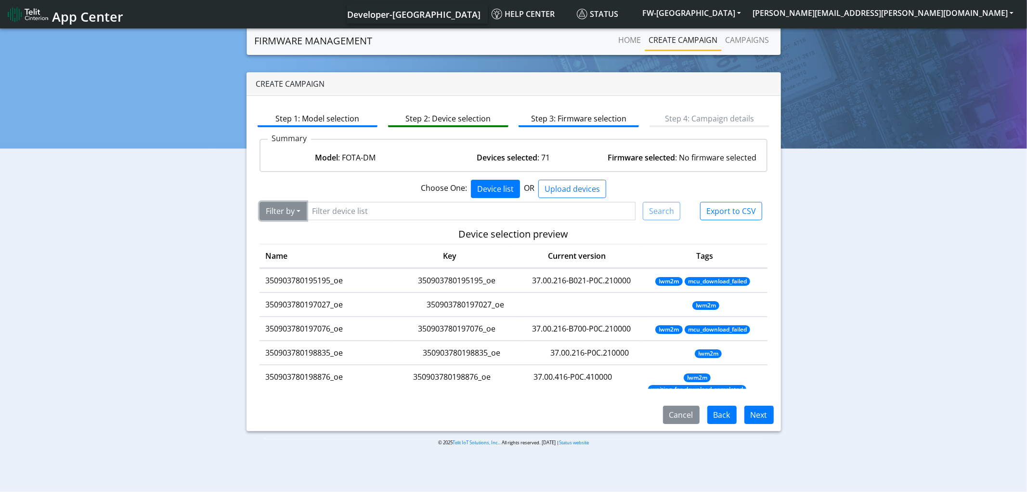
click at [299, 213] on button "Filter by" at bounding box center [283, 211] width 47 height 18
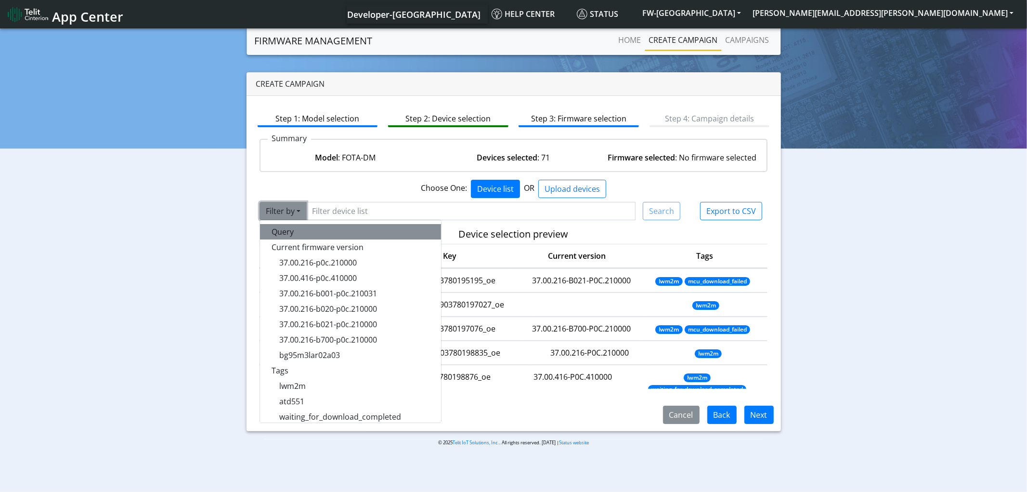
click at [287, 232] on button "Query" at bounding box center [350, 231] width 181 height 15
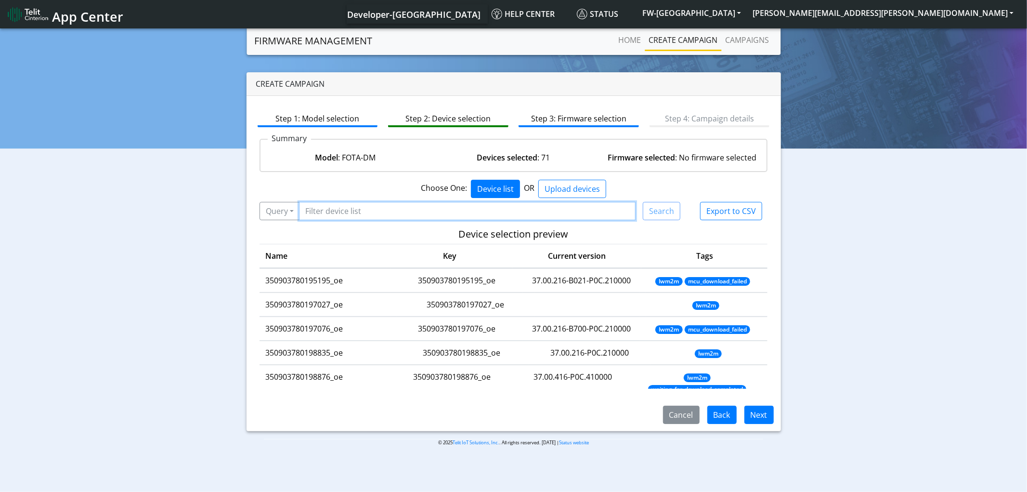
click at [325, 214] on input "Filter device list" at bounding box center [467, 211] width 337 height 18
paste input "350903789412021_oe"
type input "350903789412021_oe"
click at [668, 213] on button "Search" at bounding box center [662, 211] width 38 height 18
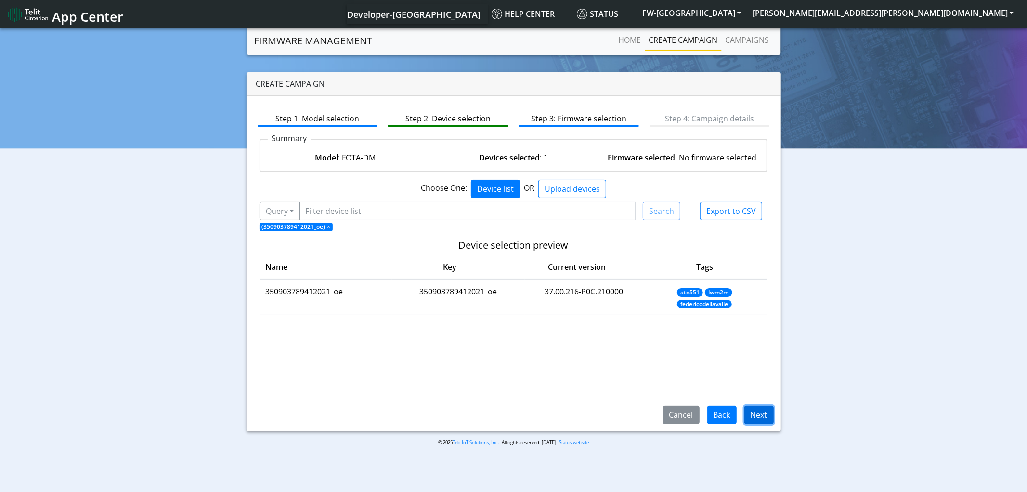
click at [761, 414] on button "Next" at bounding box center [758, 414] width 29 height 18
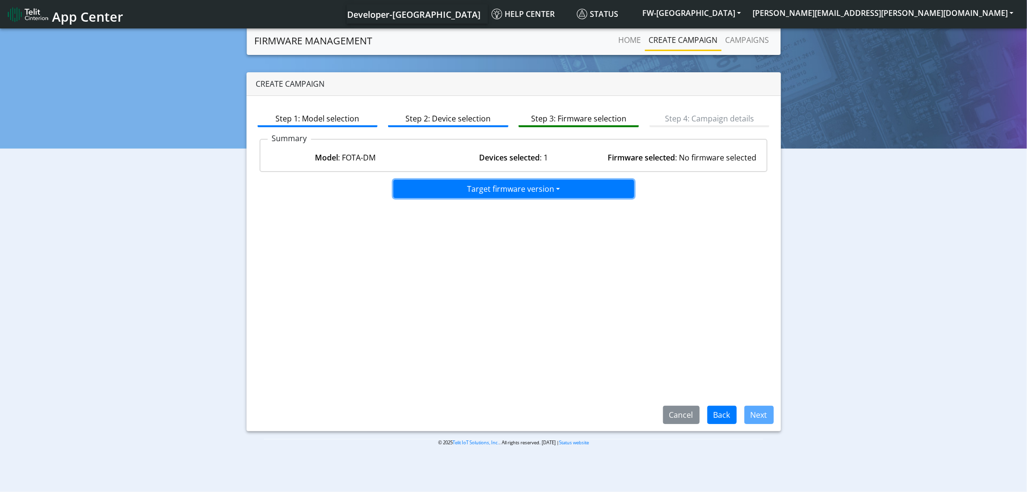
click at [503, 189] on button "Target firmware version" at bounding box center [513, 189] width 241 height 18
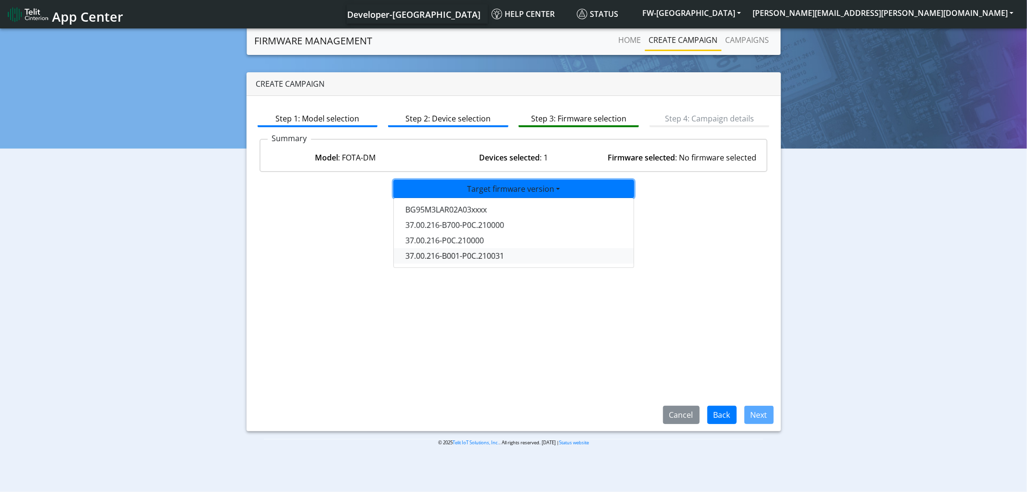
click at [503, 253] on button "37.00.216-B001-P0C.210031" at bounding box center [514, 255] width 241 height 15
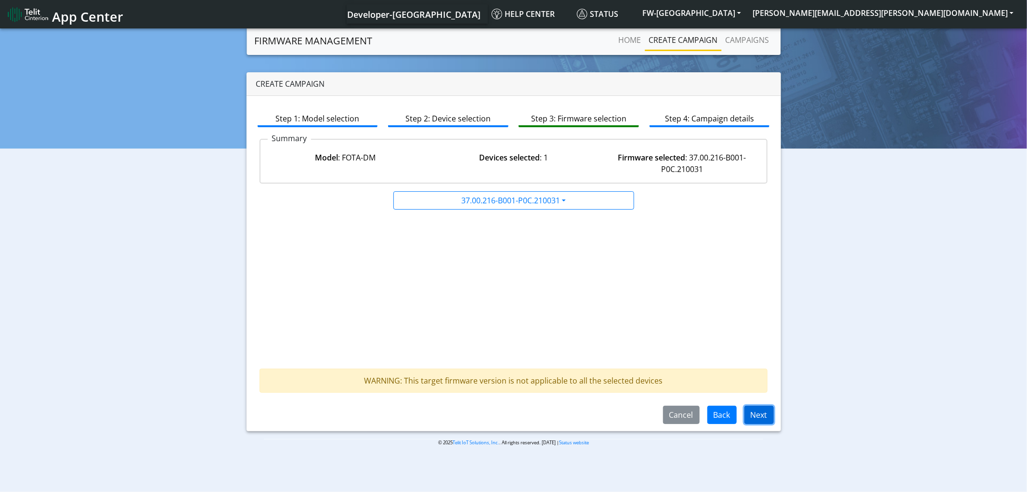
click at [756, 412] on button "Next" at bounding box center [758, 414] width 29 height 18
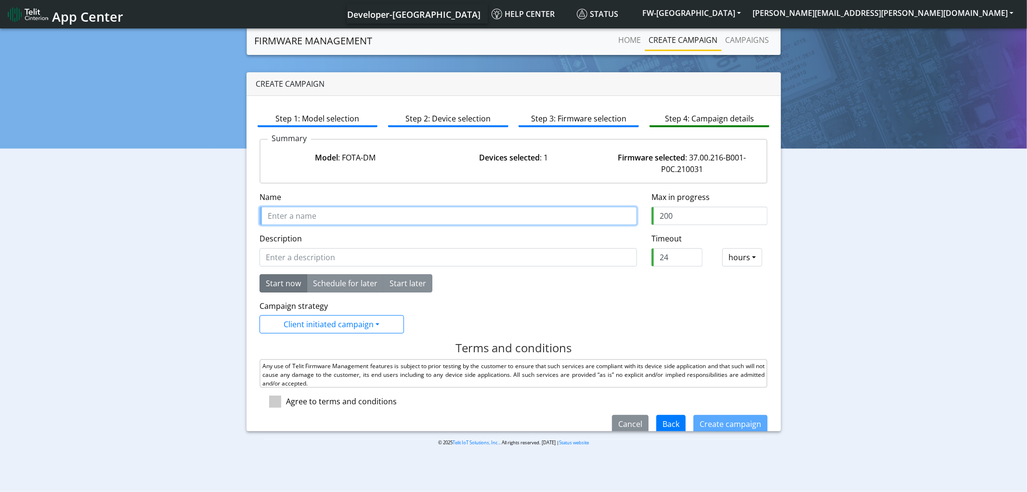
click at [338, 217] on input "Name" at bounding box center [448, 216] width 377 height 18
paste input "350903789412021_oe"
type input "350903789412021_oe upgrade from 6.0 to 6.31-B001"
click at [278, 402] on span at bounding box center [275, 401] width 12 height 12
click at [286, 402] on input "checkbox" at bounding box center [289, 398] width 6 height 6
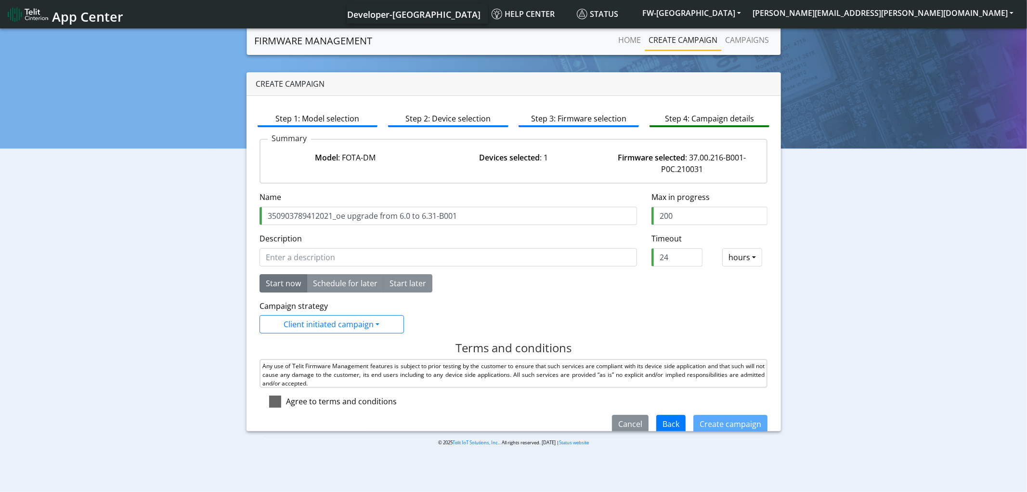
checkbox input "true"
click at [716, 420] on button "Create campaign" at bounding box center [730, 424] width 74 height 18
